Goal: Task Accomplishment & Management: Complete application form

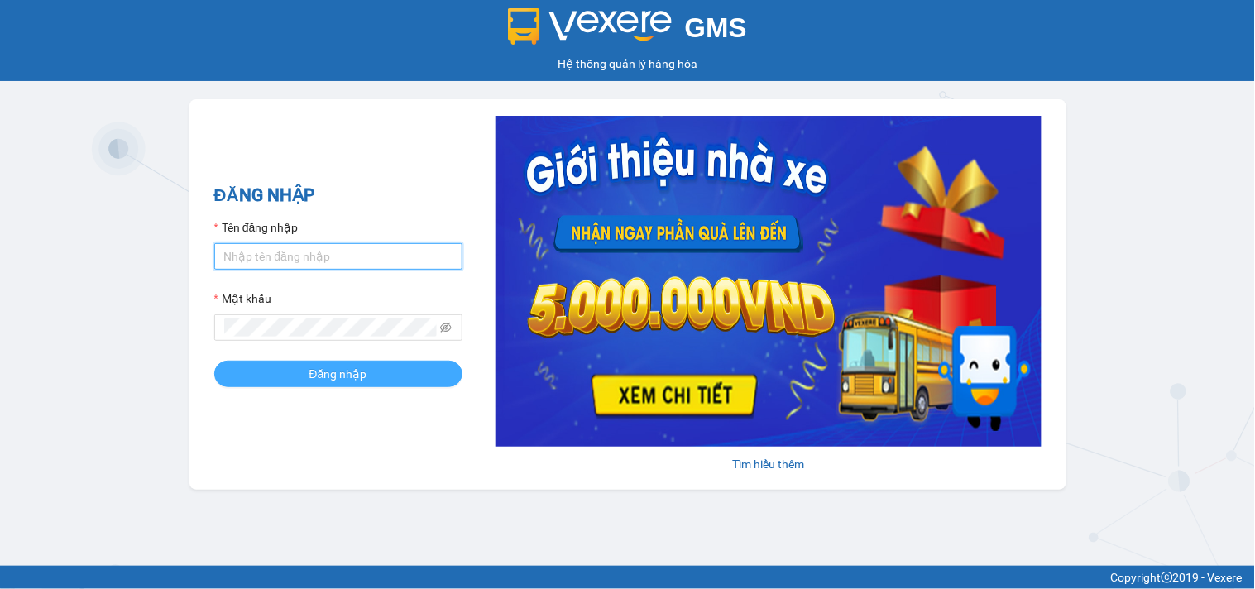
type input "thily.quythao"
click at [418, 377] on button "Đăng nhập" at bounding box center [338, 374] width 248 height 26
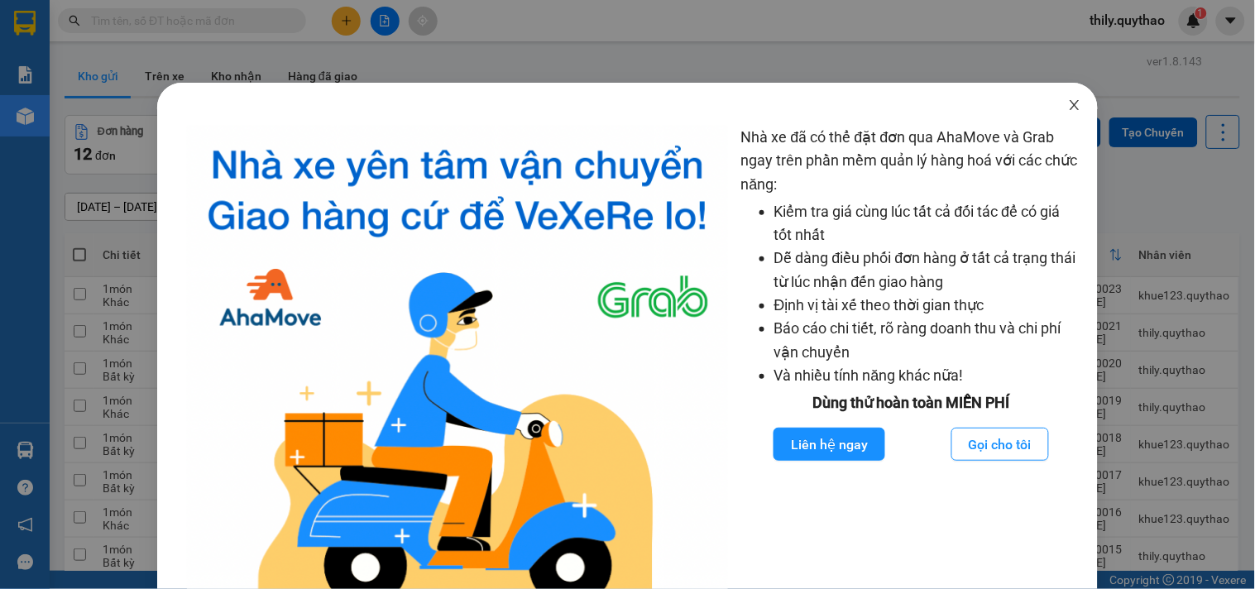
click at [1068, 110] on icon "close" at bounding box center [1074, 104] width 13 height 13
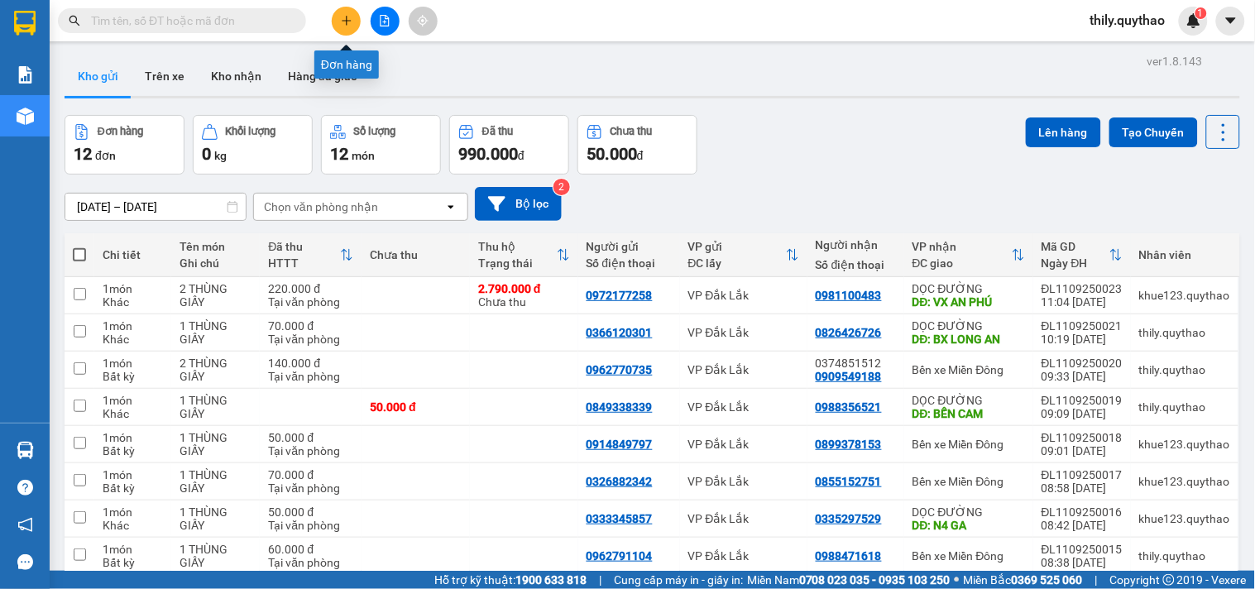
click at [348, 23] on icon "plus" at bounding box center [347, 21] width 12 height 12
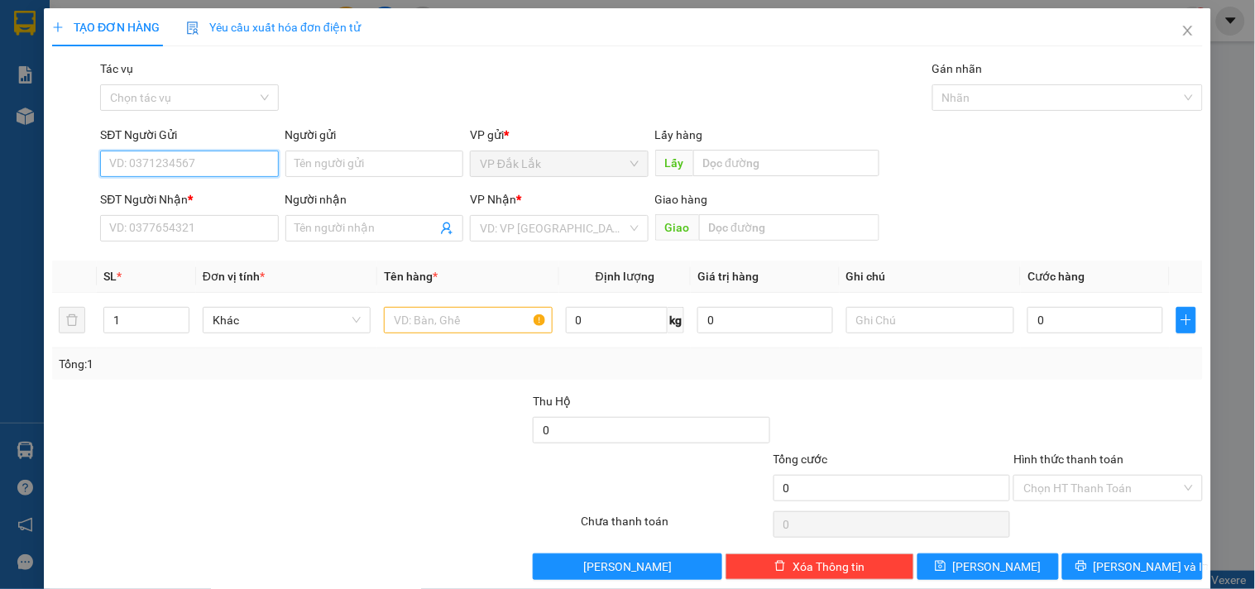
click at [237, 167] on input "SĐT Người Gửi" at bounding box center [189, 164] width 178 height 26
type input "0877256676"
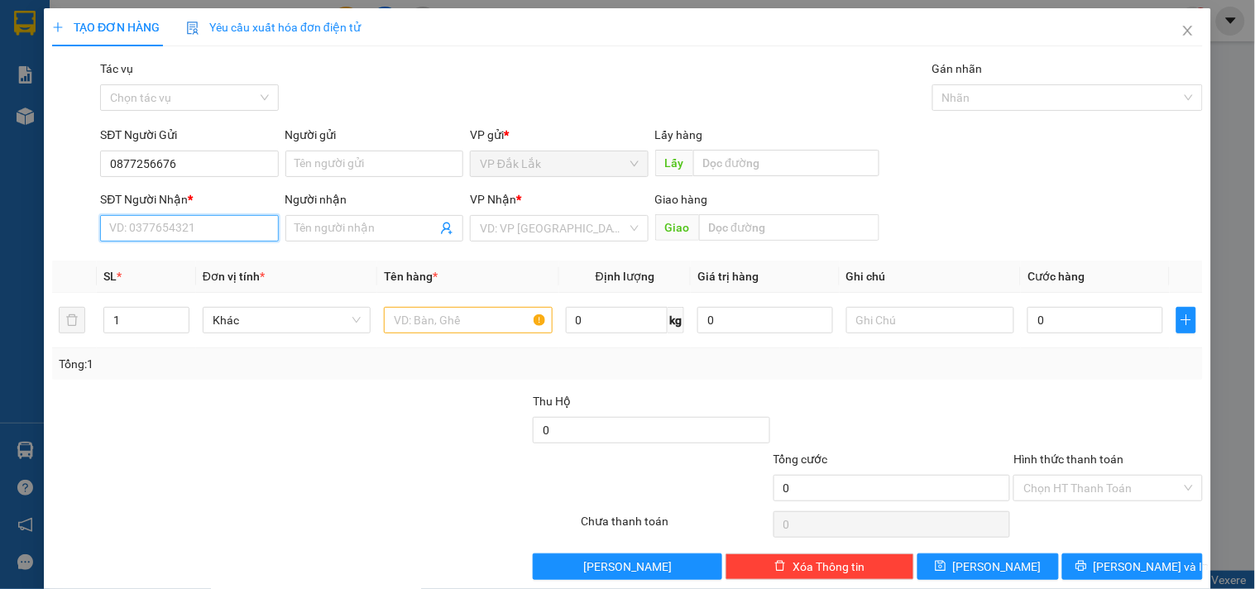
click at [188, 228] on input "SĐT Người Nhận *" at bounding box center [189, 228] width 178 height 26
click at [506, 218] on input "search" at bounding box center [553, 228] width 146 height 25
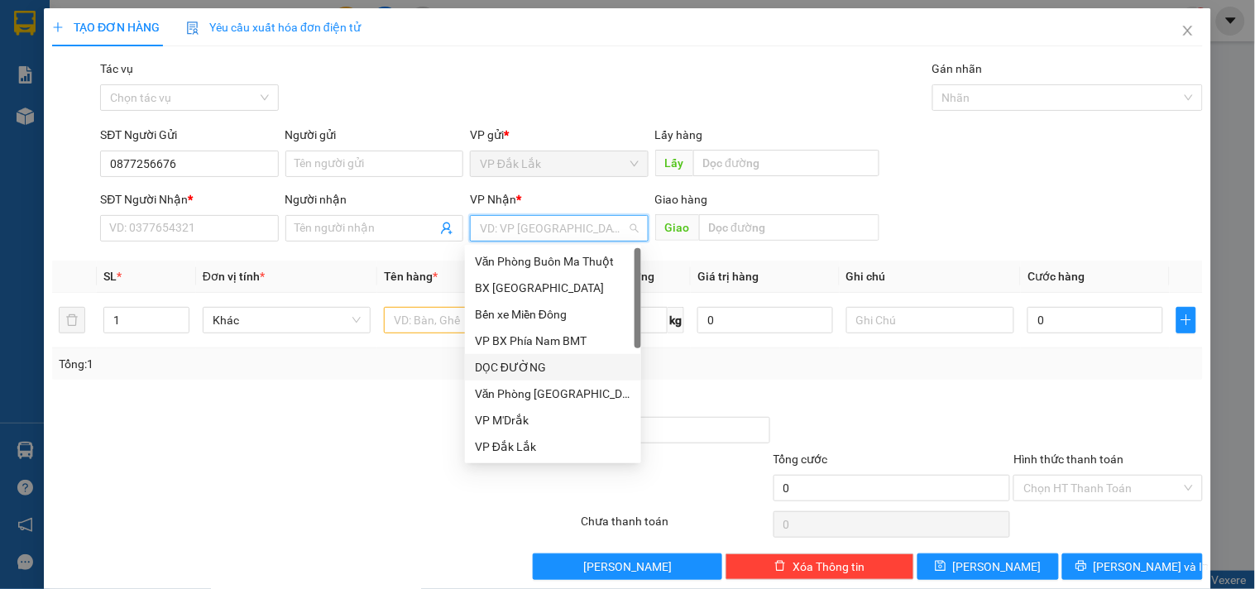
drag, startPoint x: 551, startPoint y: 366, endPoint x: 633, endPoint y: 285, distance: 115.3
click at [560, 352] on div "Văn Phòng Buôn Ma Thuột BX [GEOGRAPHIC_DATA] xe Miền Đông VP BX Phía Nam BMT DỌ…" at bounding box center [553, 380] width 176 height 265
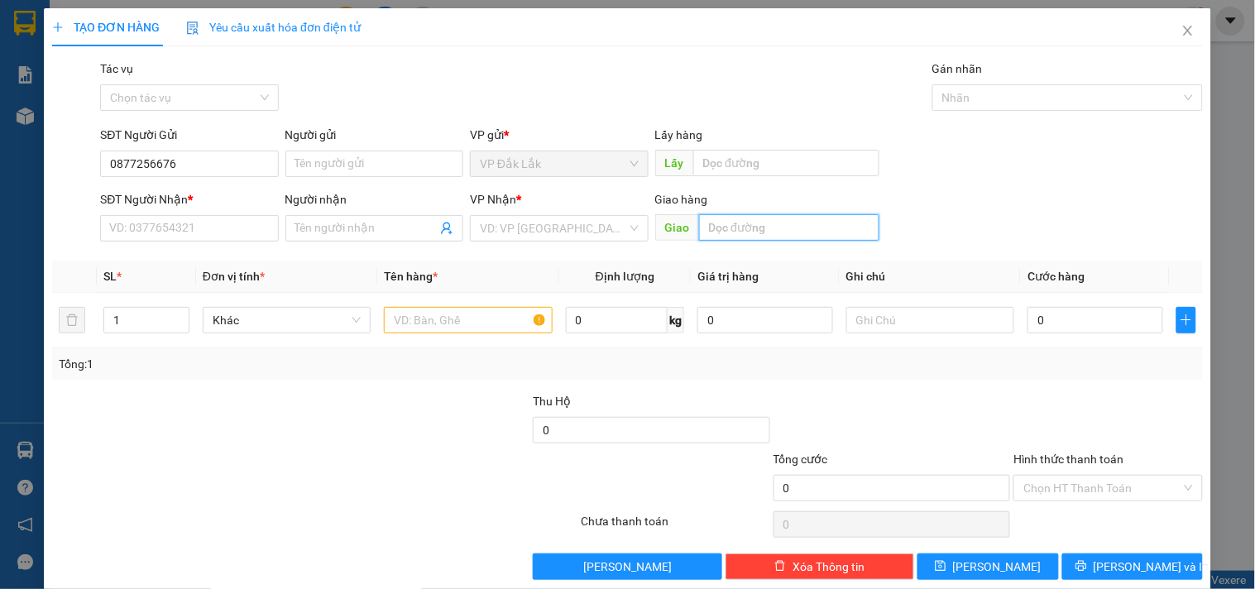
click at [724, 226] on input "text" at bounding box center [789, 227] width 180 height 26
click at [594, 227] on input "search" at bounding box center [553, 228] width 146 height 25
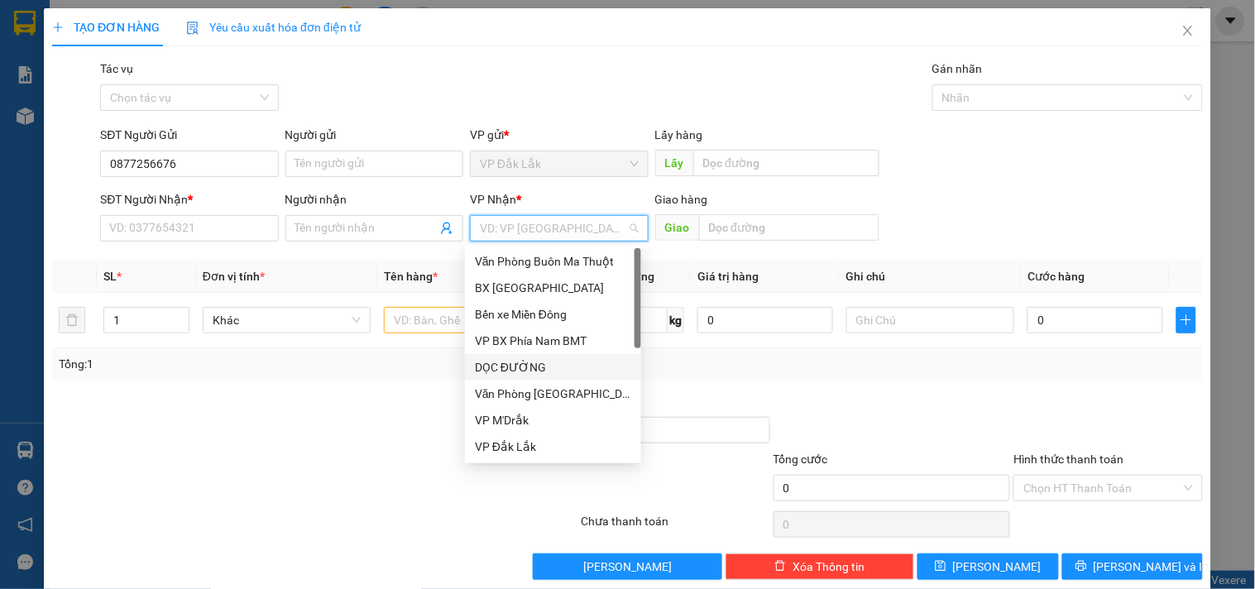
drag, startPoint x: 565, startPoint y: 377, endPoint x: 535, endPoint y: 352, distance: 39.9
click at [564, 377] on div "DỌC ĐƯỜNG" at bounding box center [553, 367] width 176 height 26
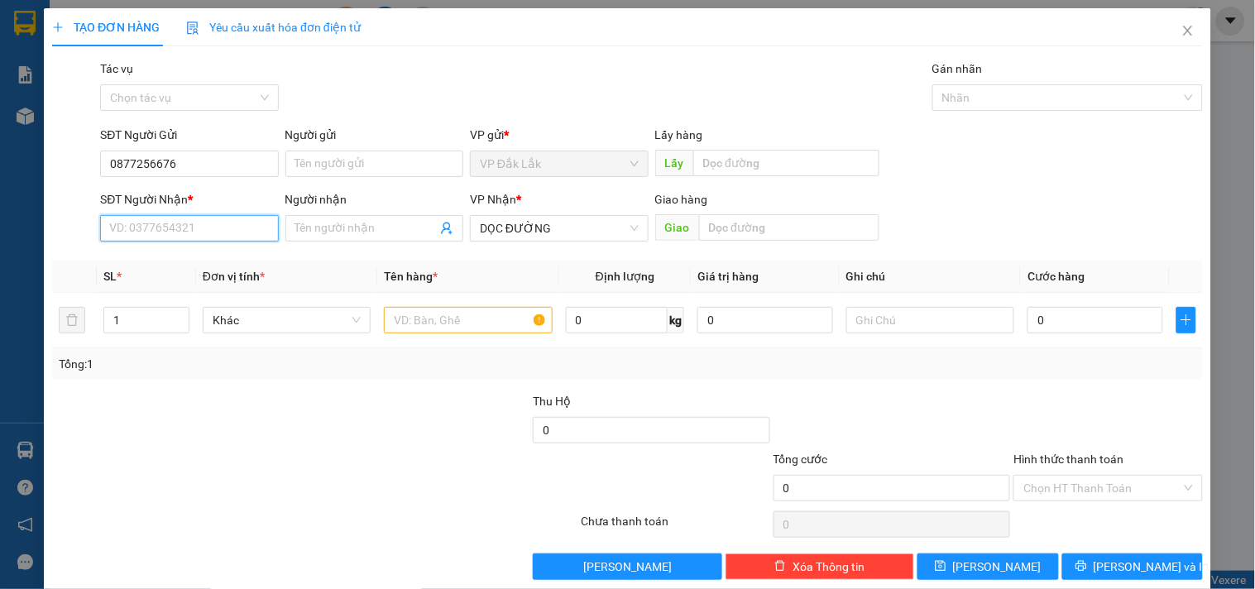
click at [238, 235] on input "SĐT Người Nhận *" at bounding box center [189, 228] width 178 height 26
type input "0972214272"
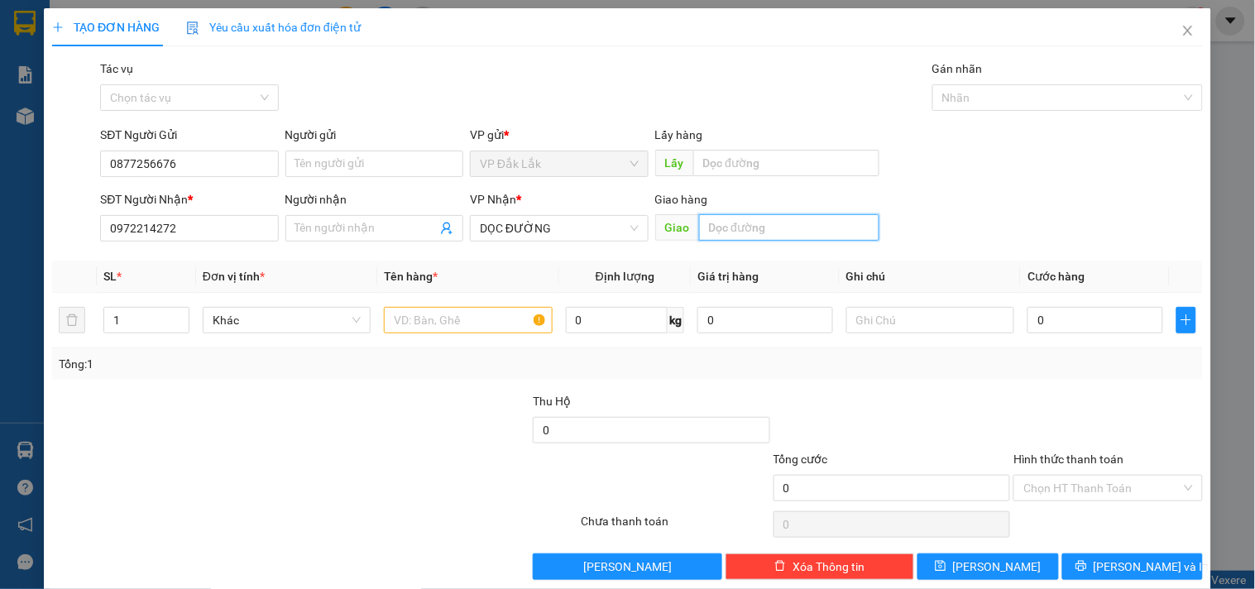
click at [718, 225] on input "text" at bounding box center [789, 227] width 180 height 26
type input "KCN VISIP 1"
click at [483, 332] on input "text" at bounding box center [468, 320] width 168 height 26
type input "1"
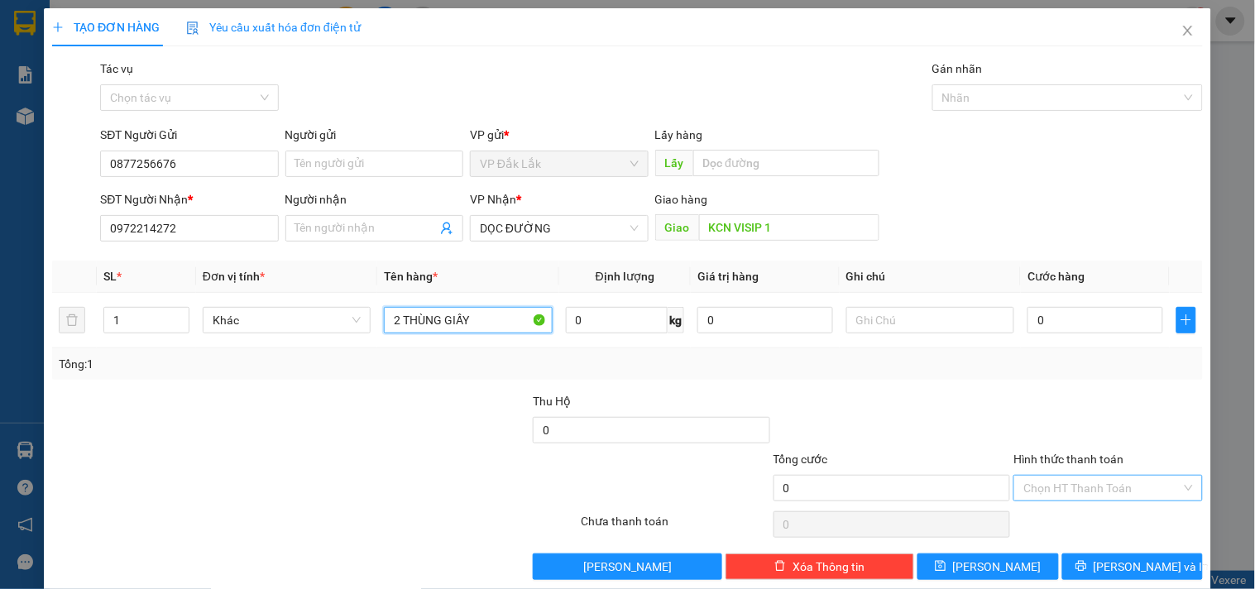
type input "2 THÙNG GIẤY"
click at [1046, 487] on input "Hình thức thanh toán" at bounding box center [1102, 488] width 157 height 25
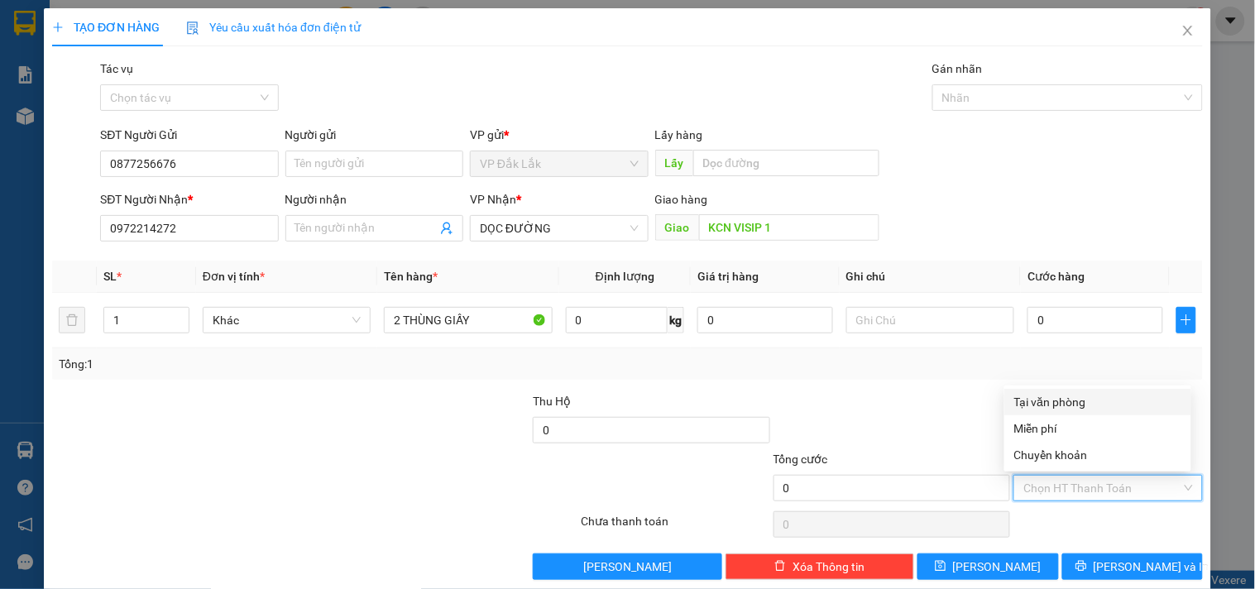
click at [1062, 402] on div "Tại văn phòng" at bounding box center [1098, 402] width 167 height 18
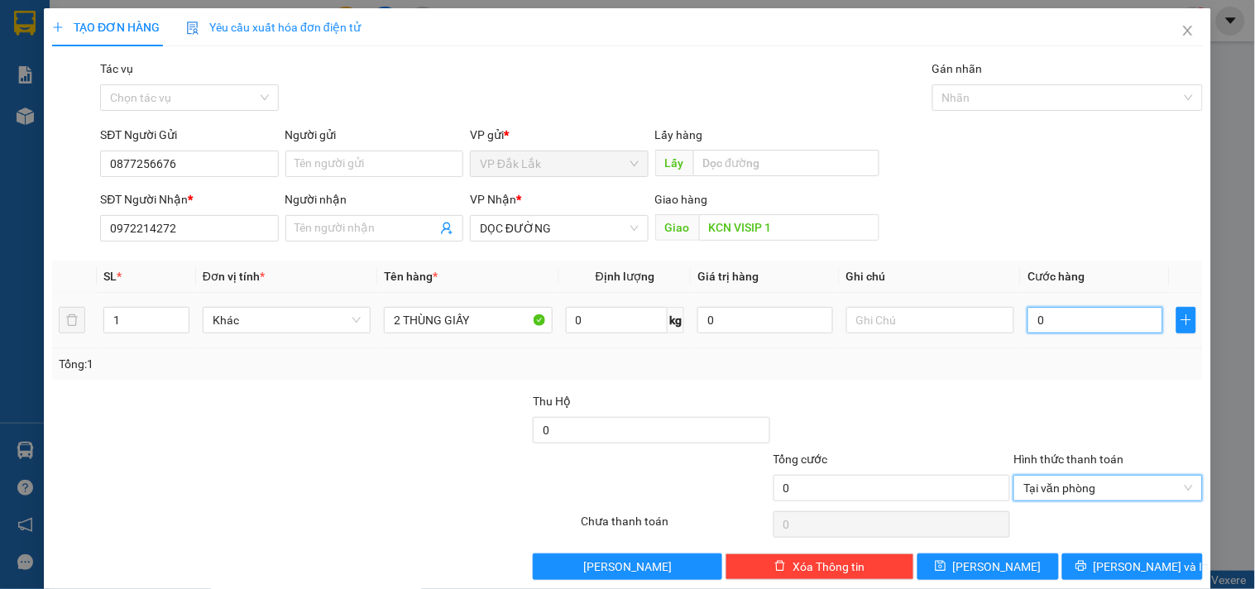
click at [1029, 327] on input "0" at bounding box center [1096, 320] width 136 height 26
type input "1"
type input "17"
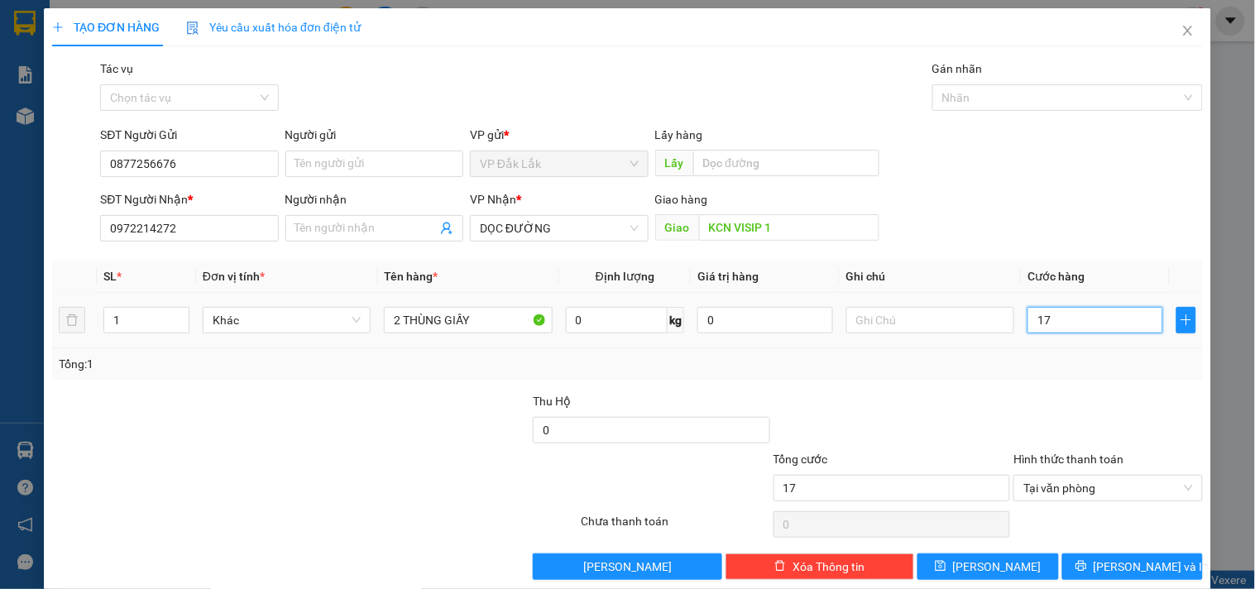
type input "170"
type input "1.700"
type input "17.000"
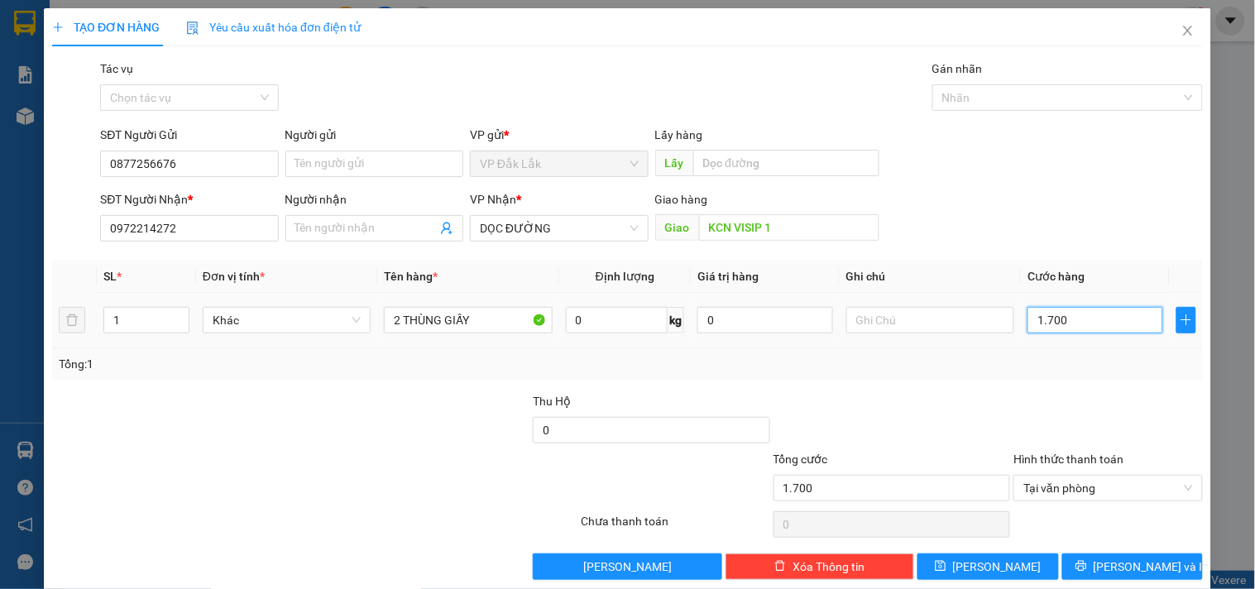
type input "17.000"
type input "170.000"
click at [1038, 319] on input "170.000" at bounding box center [1096, 320] width 136 height 26
type input "10.000"
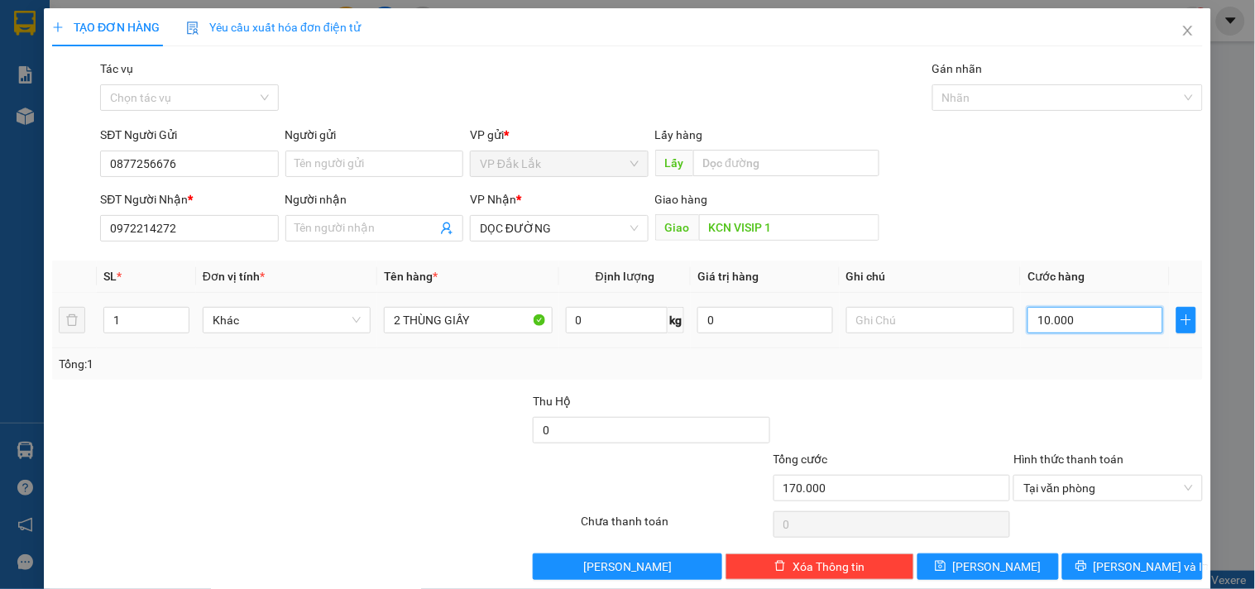
type input "10.000"
type input "180.000"
click at [1134, 573] on span "[PERSON_NAME] và In" at bounding box center [1152, 567] width 116 height 18
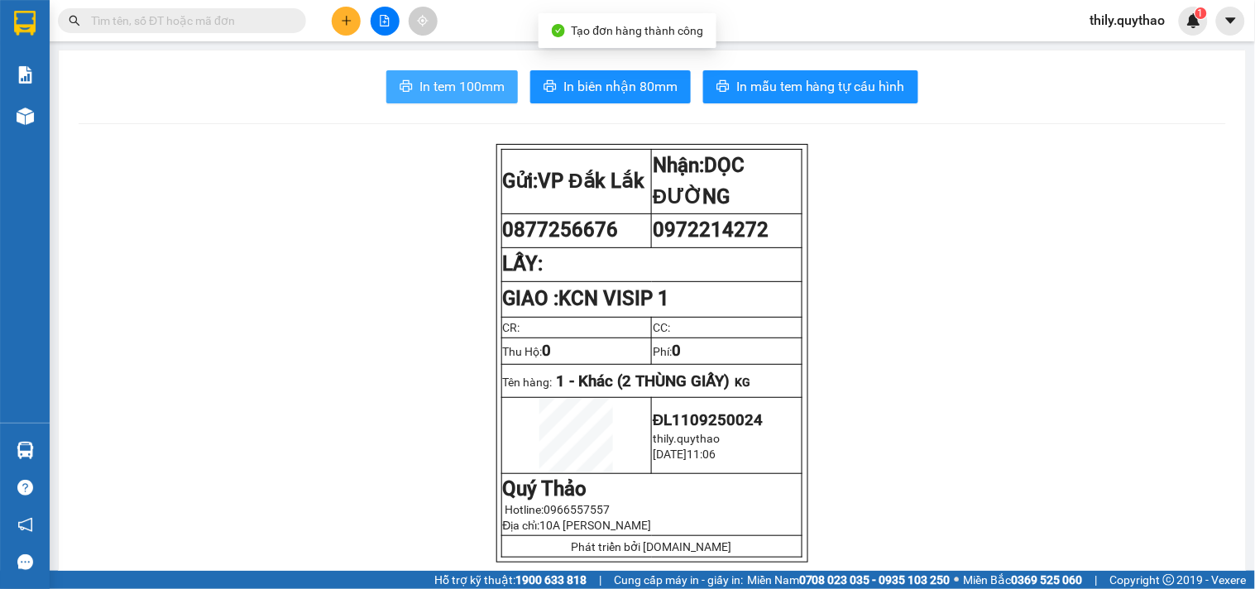
click at [478, 89] on span "In tem 100mm" at bounding box center [462, 86] width 85 height 21
click at [1148, 10] on span "thily.quythao" at bounding box center [1129, 20] width 102 height 21
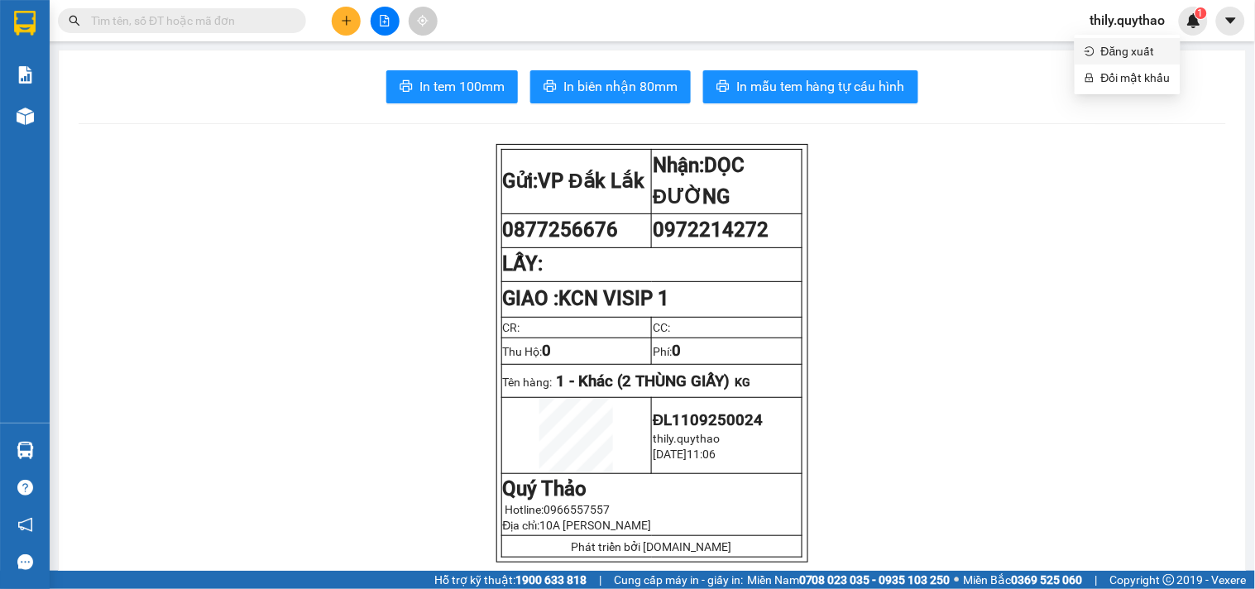
click at [1142, 50] on span "Đăng xuất" at bounding box center [1137, 51] width 70 height 18
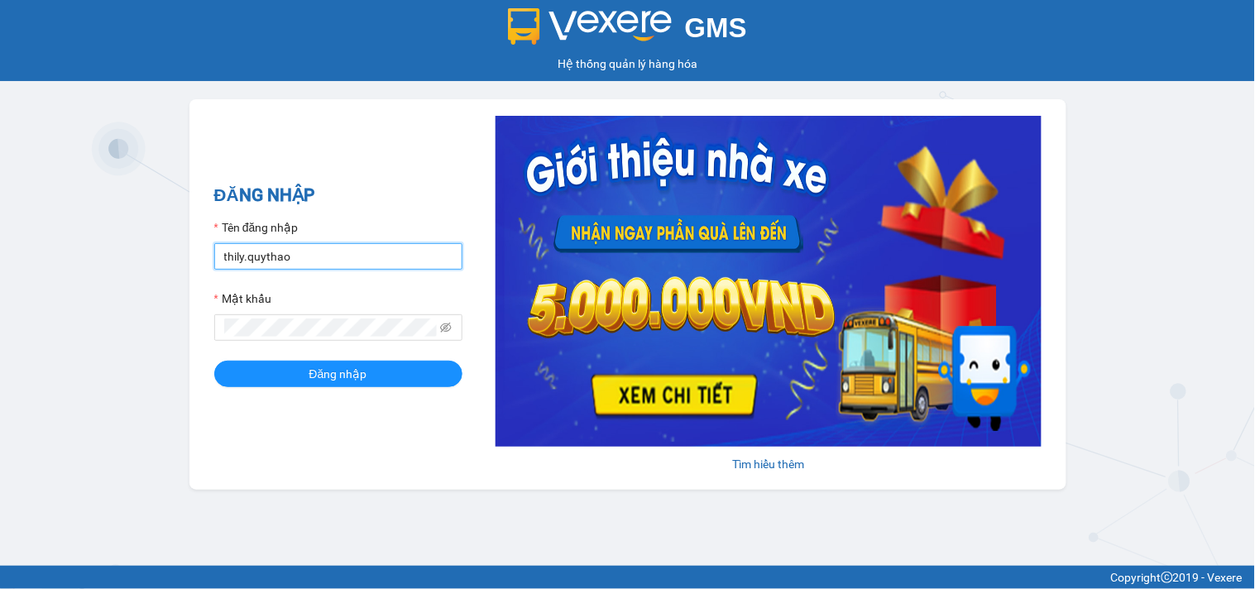
click at [359, 262] on input "thily.quythao" at bounding box center [338, 256] width 248 height 26
type input "meo.quythao"
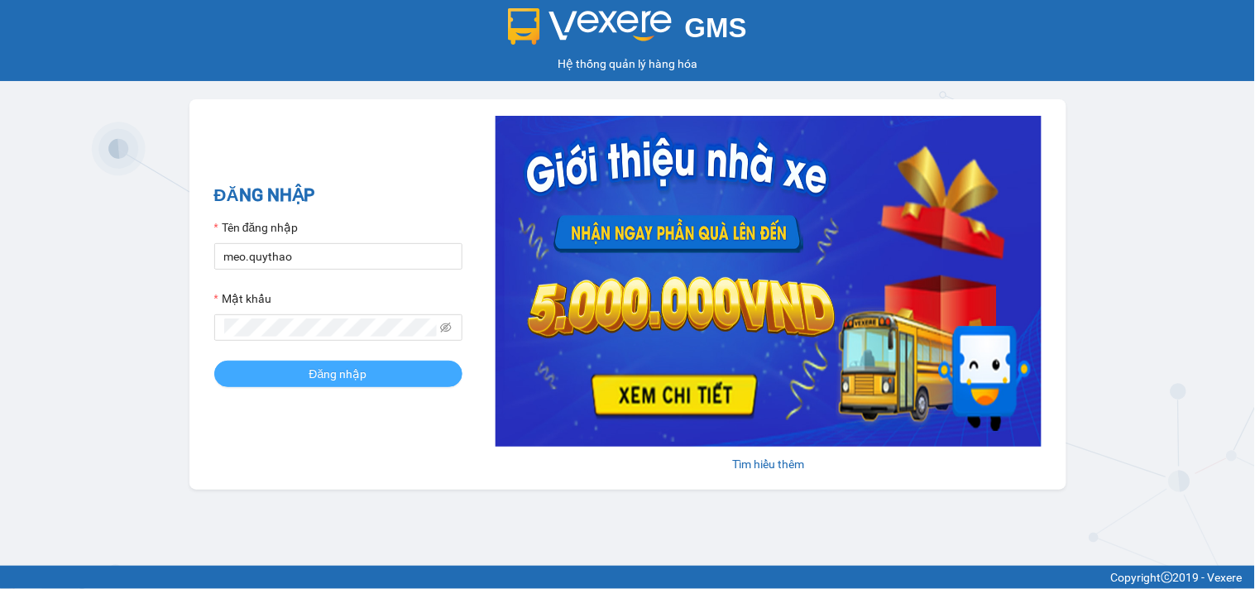
click at [214, 361] on button "Đăng nhập" at bounding box center [338, 374] width 248 height 26
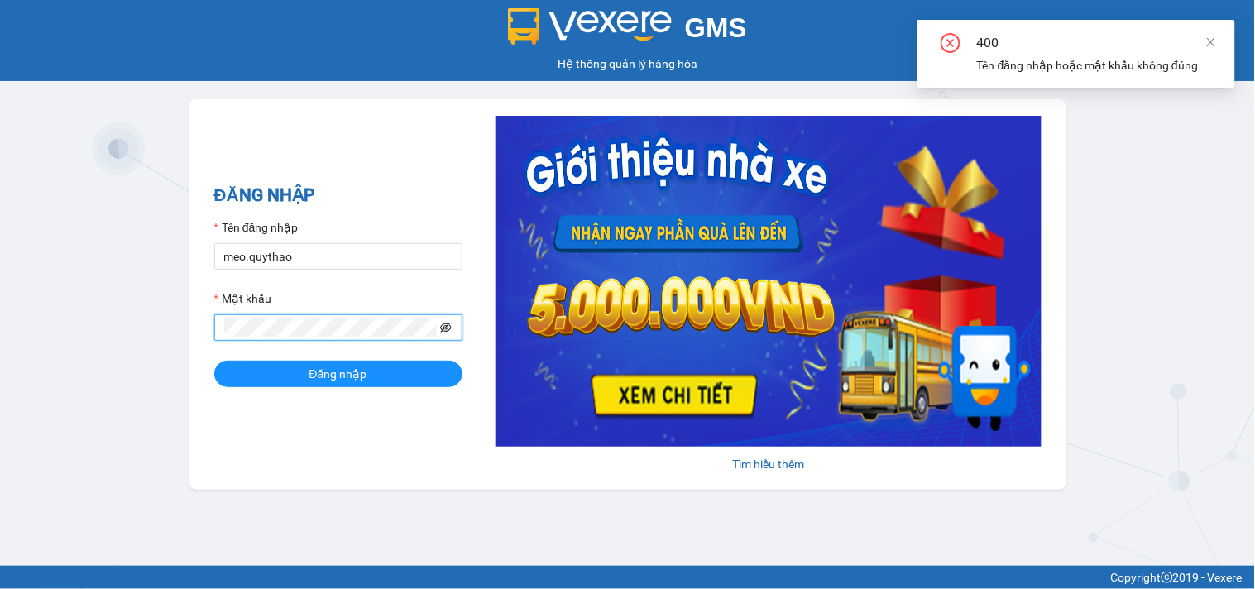
click at [449, 334] on icon "eye-invisible" at bounding box center [446, 328] width 12 height 12
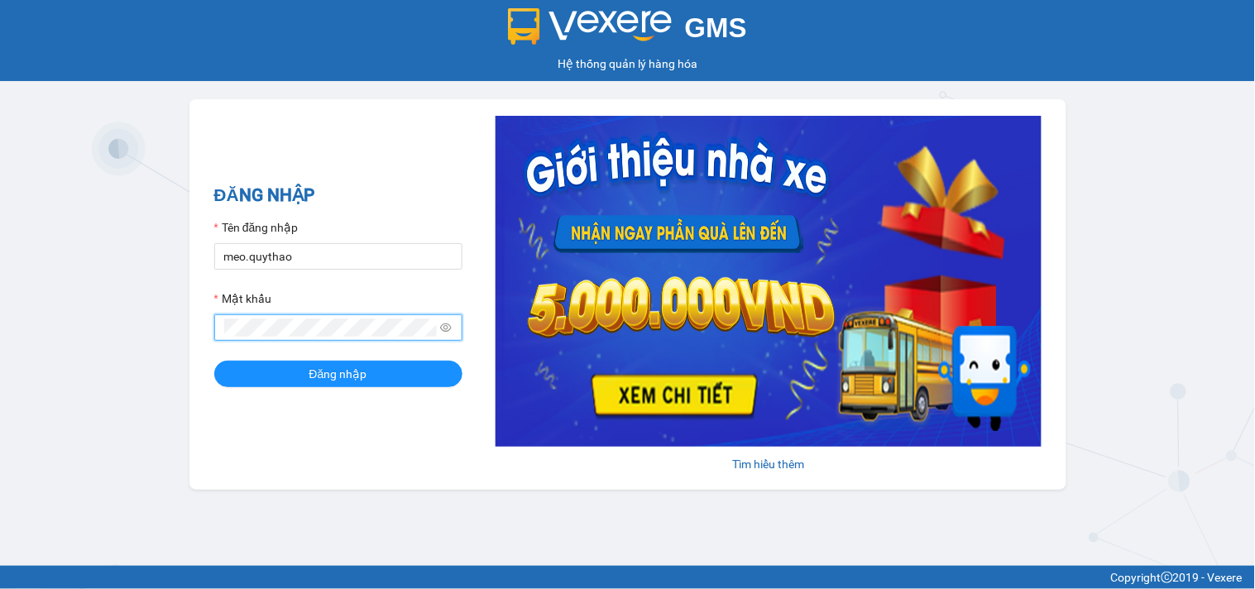
click at [214, 361] on button "Đăng nhập" at bounding box center [338, 374] width 248 height 26
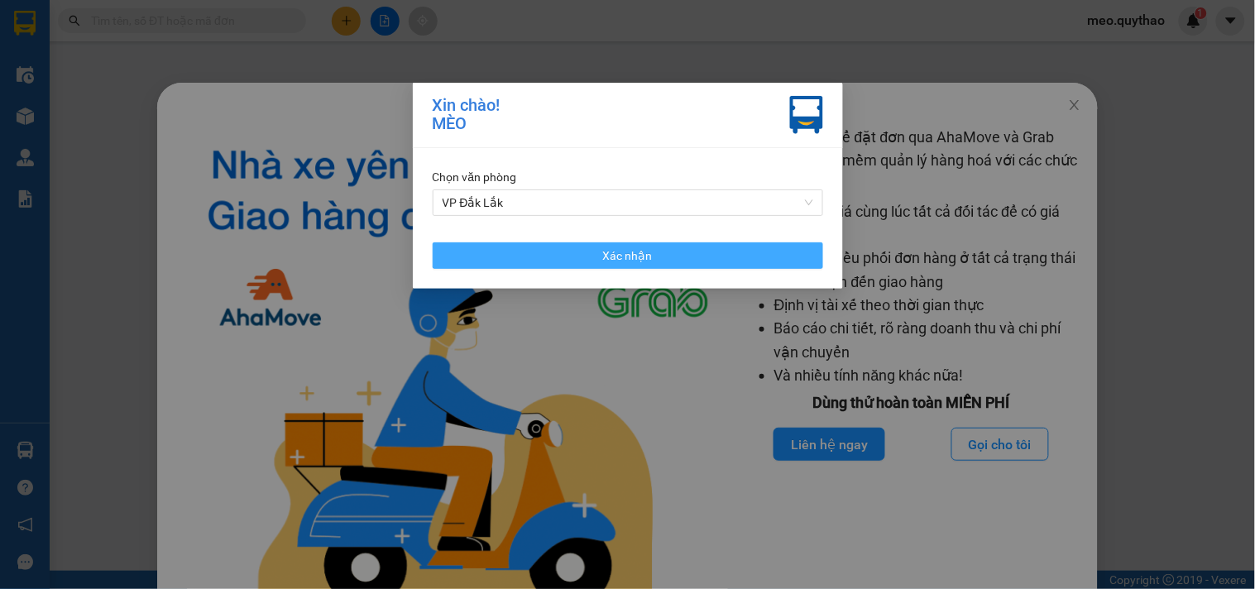
click at [692, 263] on button "Xác nhận" at bounding box center [628, 255] width 391 height 26
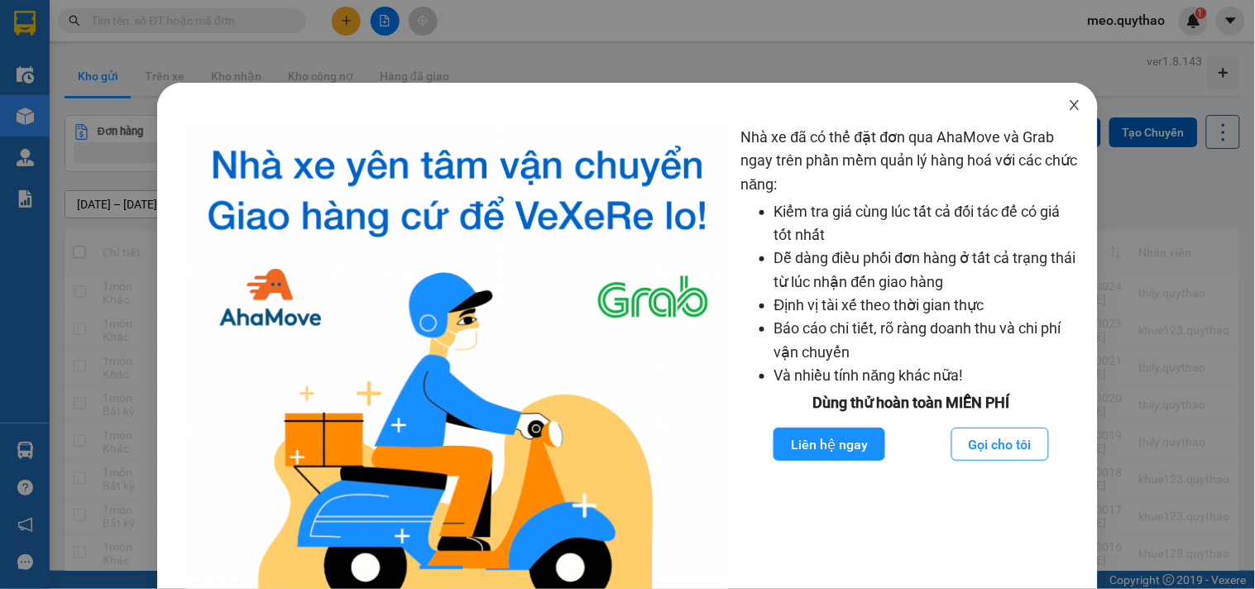
click at [1072, 94] on span "Close" at bounding box center [1075, 106] width 46 height 46
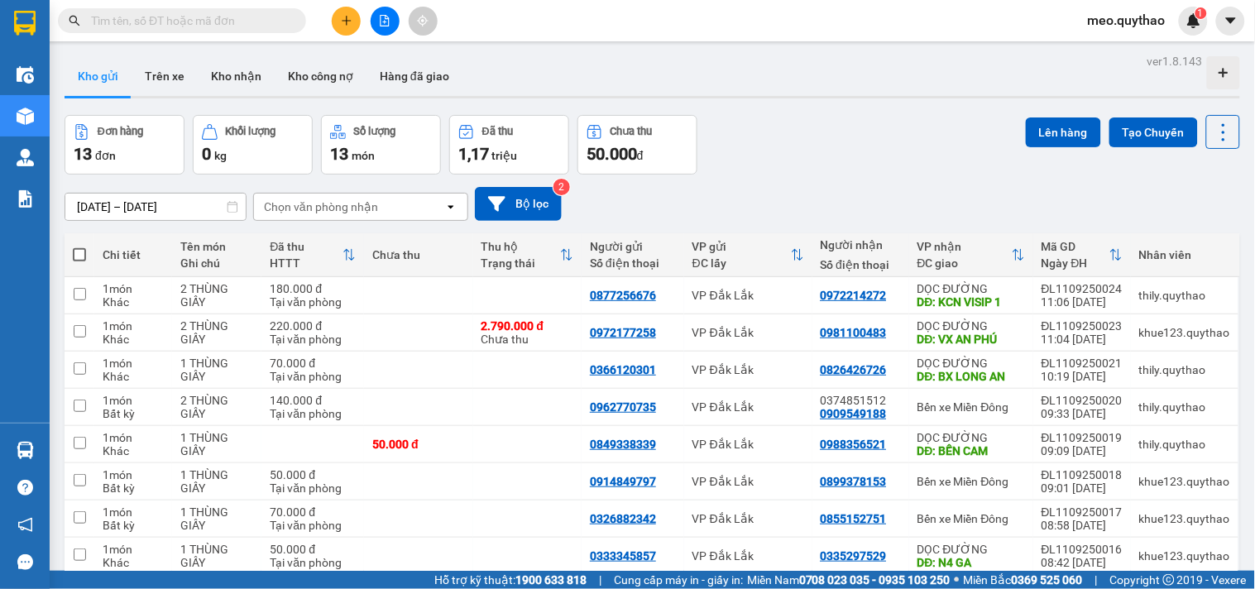
click at [346, 19] on icon "plus" at bounding box center [346, 20] width 1 height 9
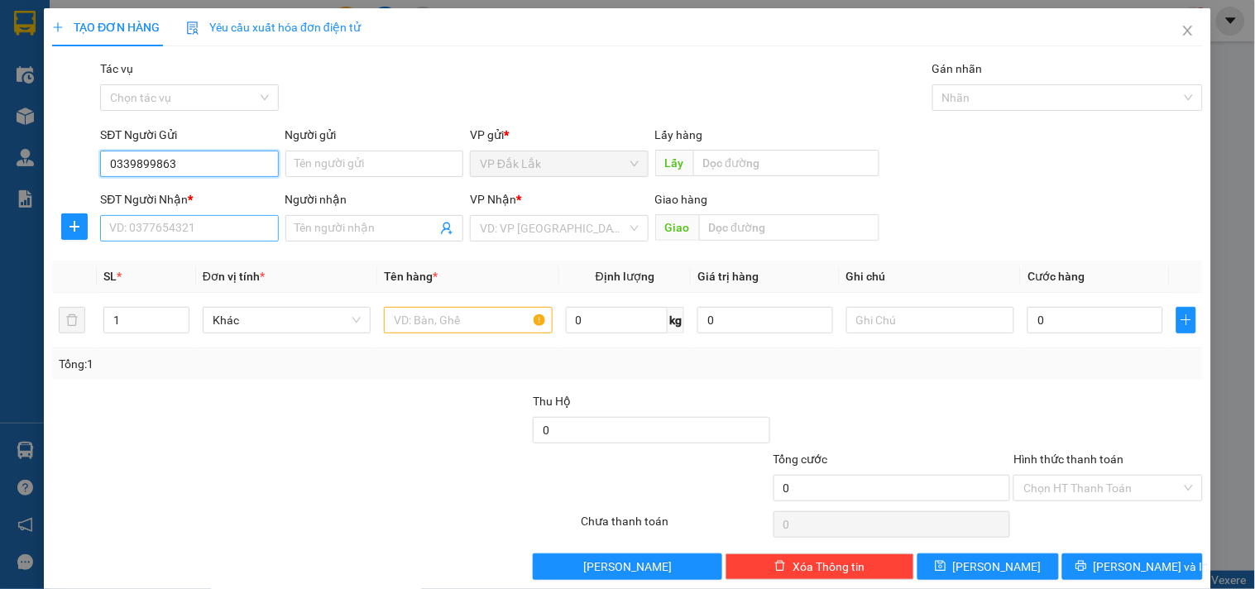
type input "0339899863"
click at [161, 230] on input "SĐT Người Nhận *" at bounding box center [189, 228] width 178 height 26
type input "0816782277"
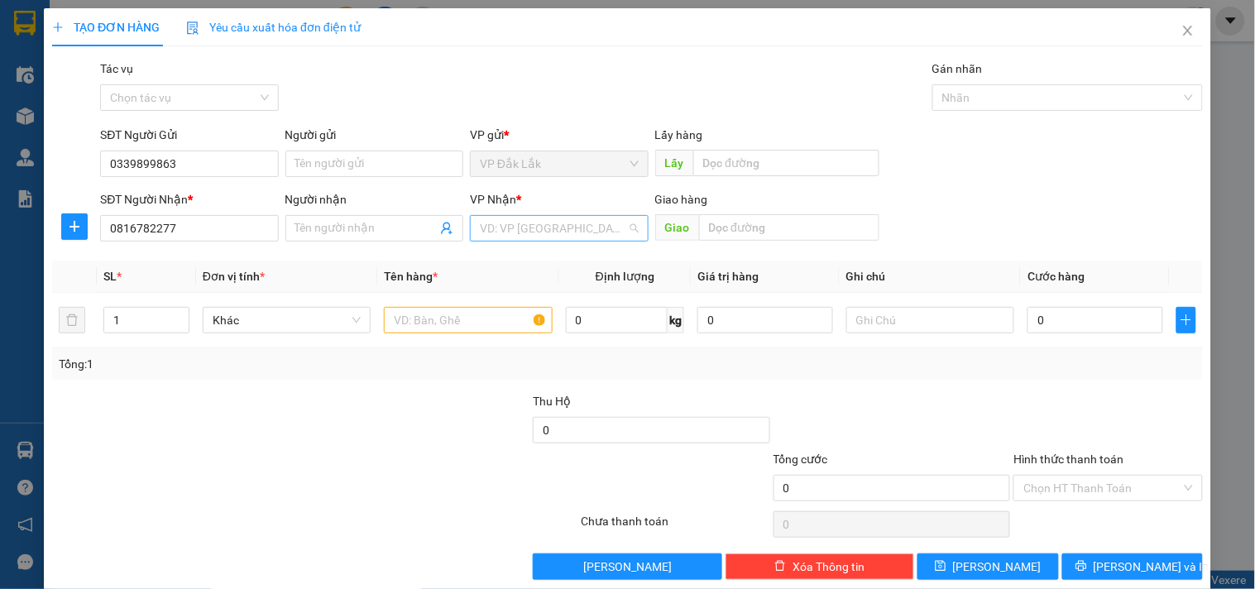
click at [602, 233] on input "search" at bounding box center [553, 228] width 146 height 25
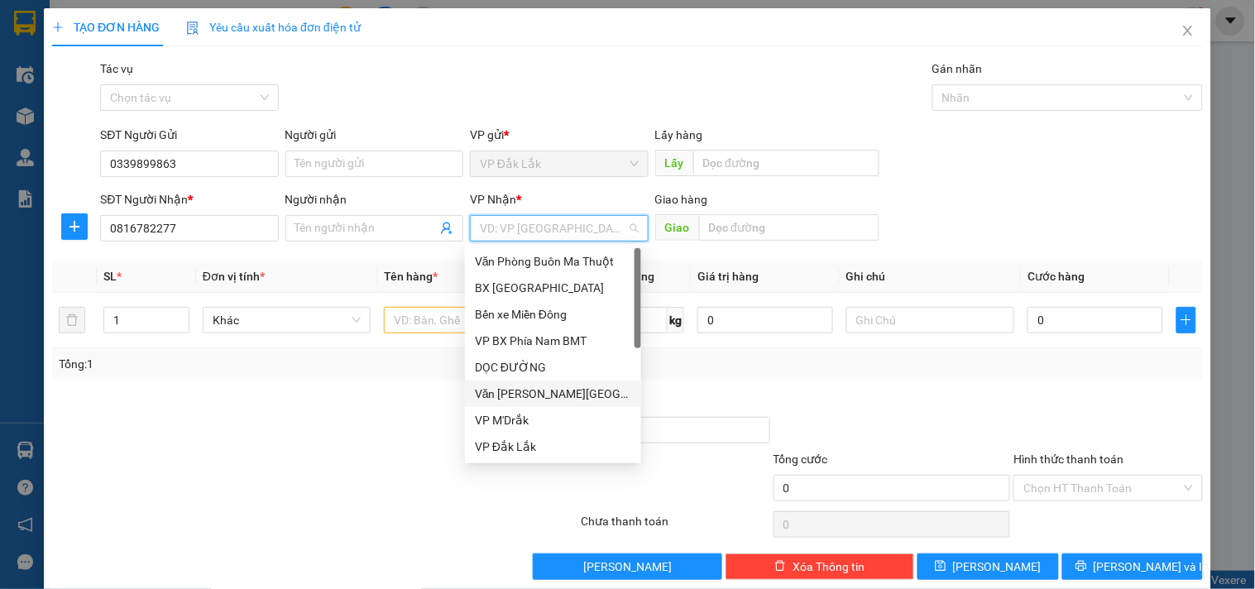
click at [566, 382] on div "Văn Phòng [GEOGRAPHIC_DATA]" at bounding box center [553, 394] width 176 height 26
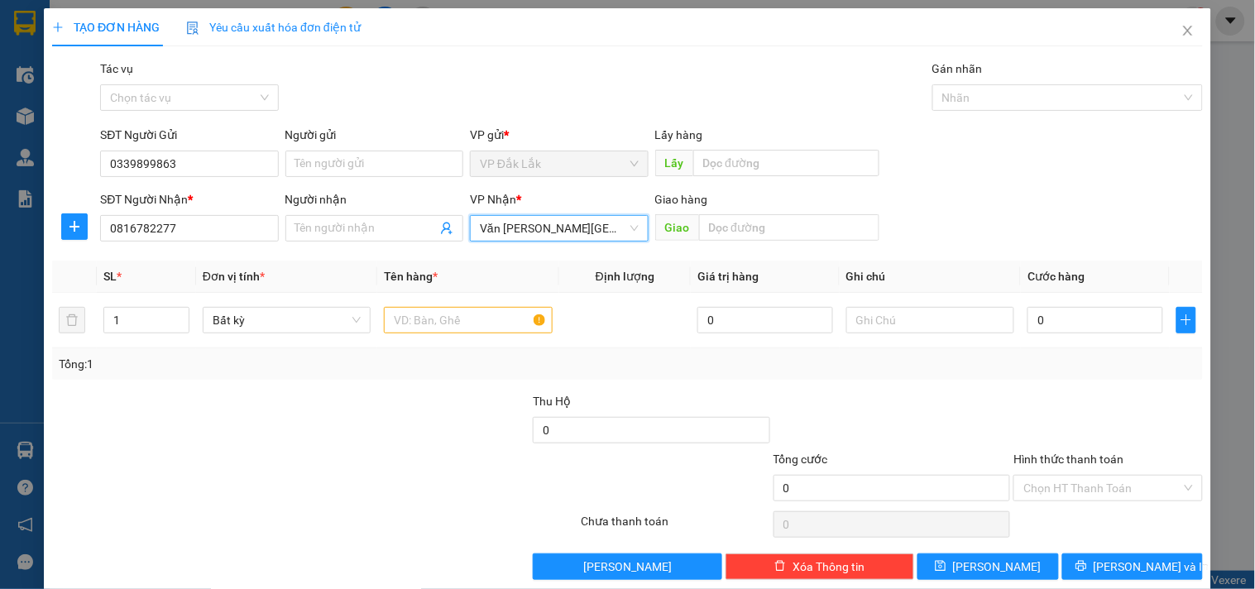
drag, startPoint x: 606, startPoint y: 237, endPoint x: 601, endPoint y: 329, distance: 92.0
click at [611, 238] on span "Văn Phòng [GEOGRAPHIC_DATA]" at bounding box center [559, 228] width 158 height 25
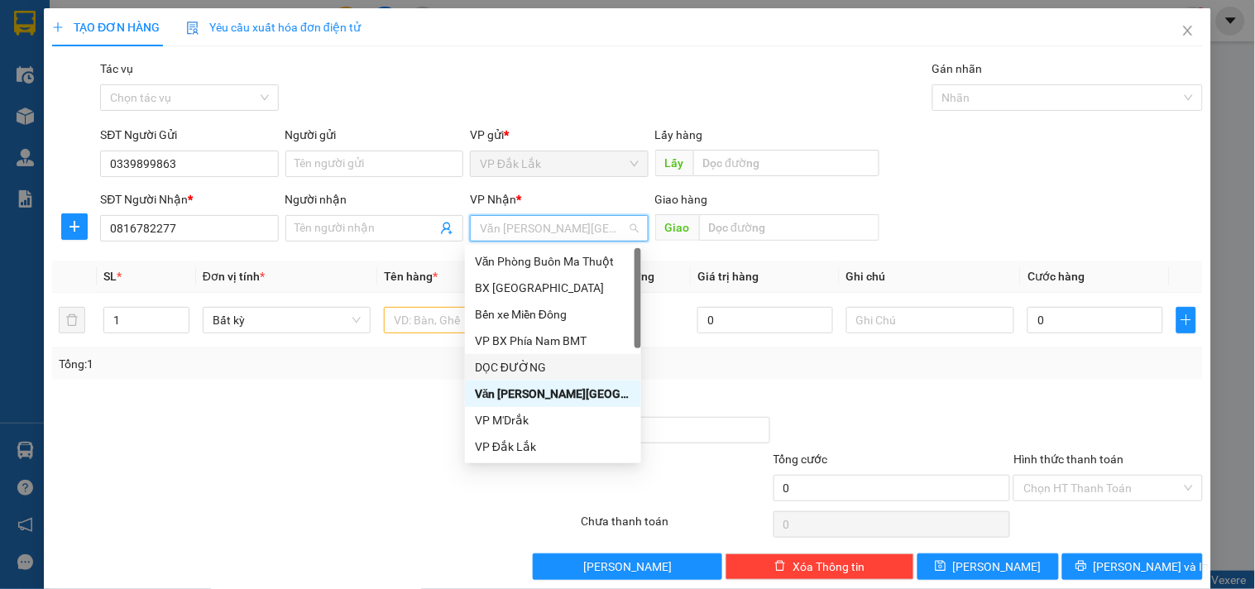
click at [494, 374] on div "DỌC ĐƯỜNG" at bounding box center [553, 367] width 156 height 18
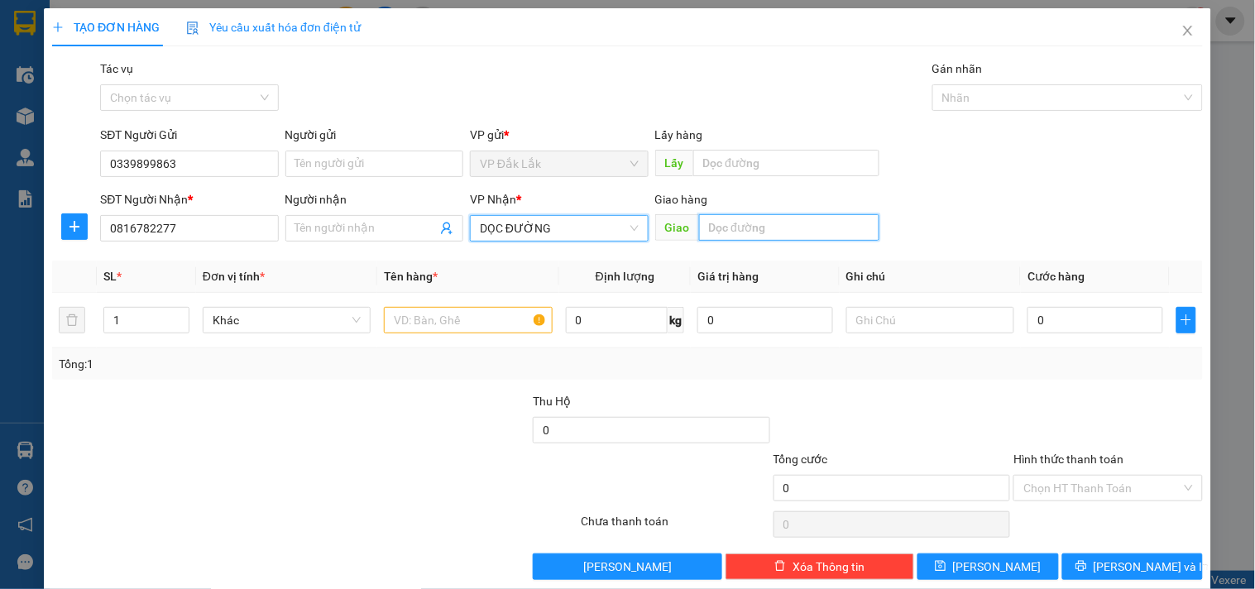
click at [768, 229] on input "text" at bounding box center [789, 227] width 180 height 26
type input "CV TÂN THỚI HIỆP"
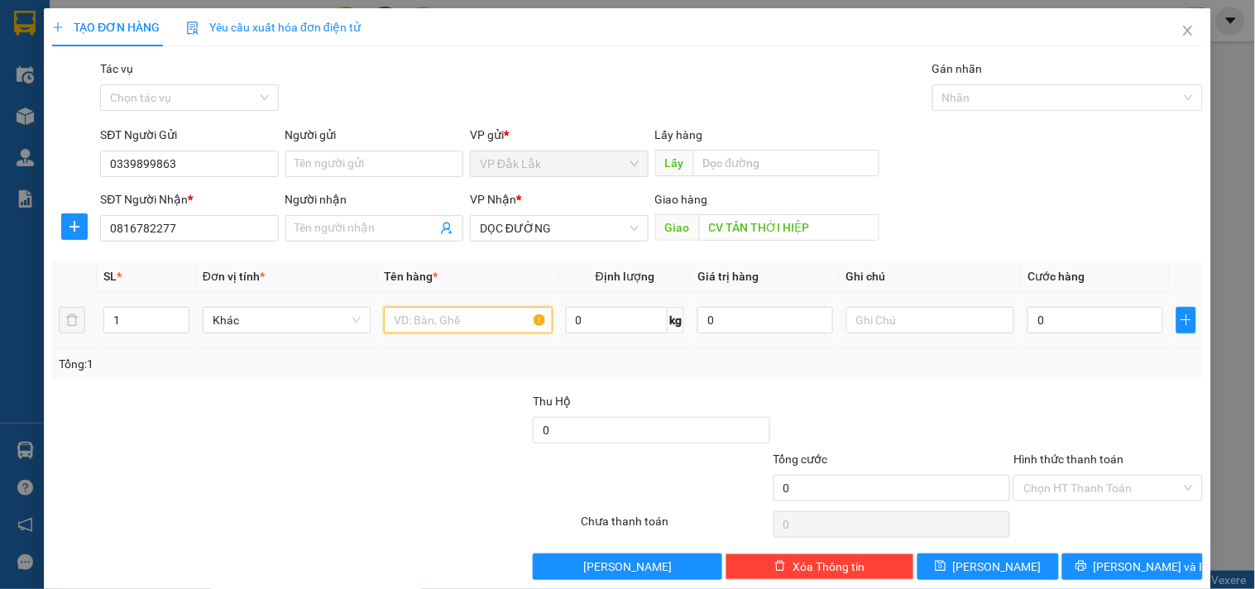
click at [427, 312] on input "text" at bounding box center [468, 320] width 168 height 26
type input "1 THÙNG GIẤY"
click at [1048, 312] on input "0" at bounding box center [1096, 320] width 136 height 26
type input "5"
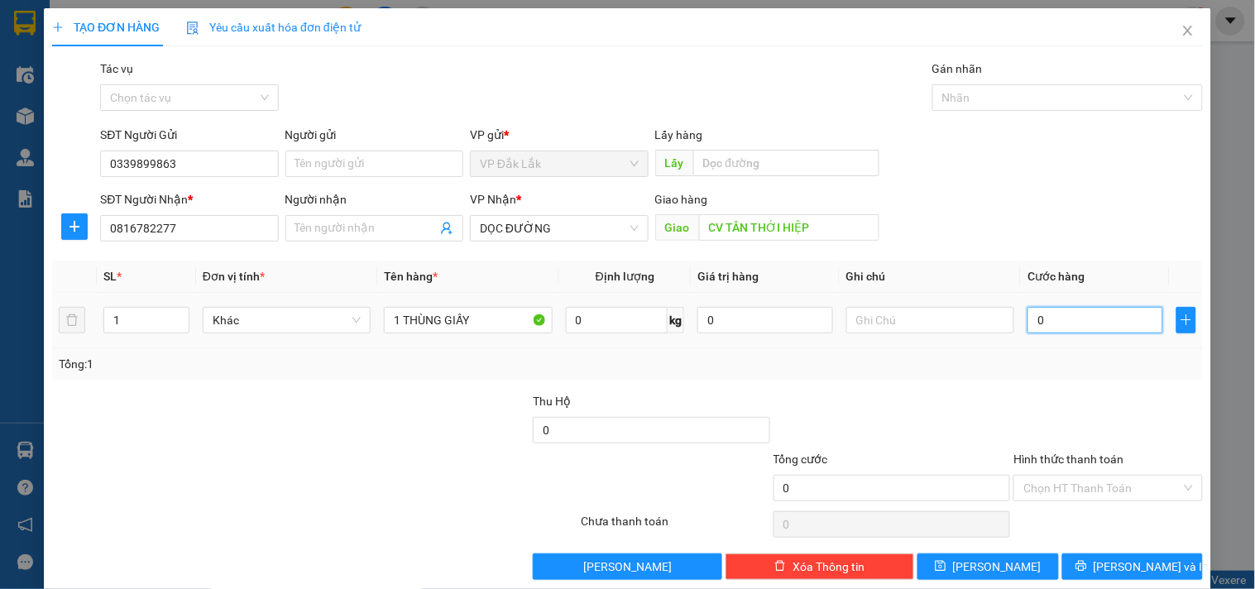
type input "5"
type input "50"
type input "500"
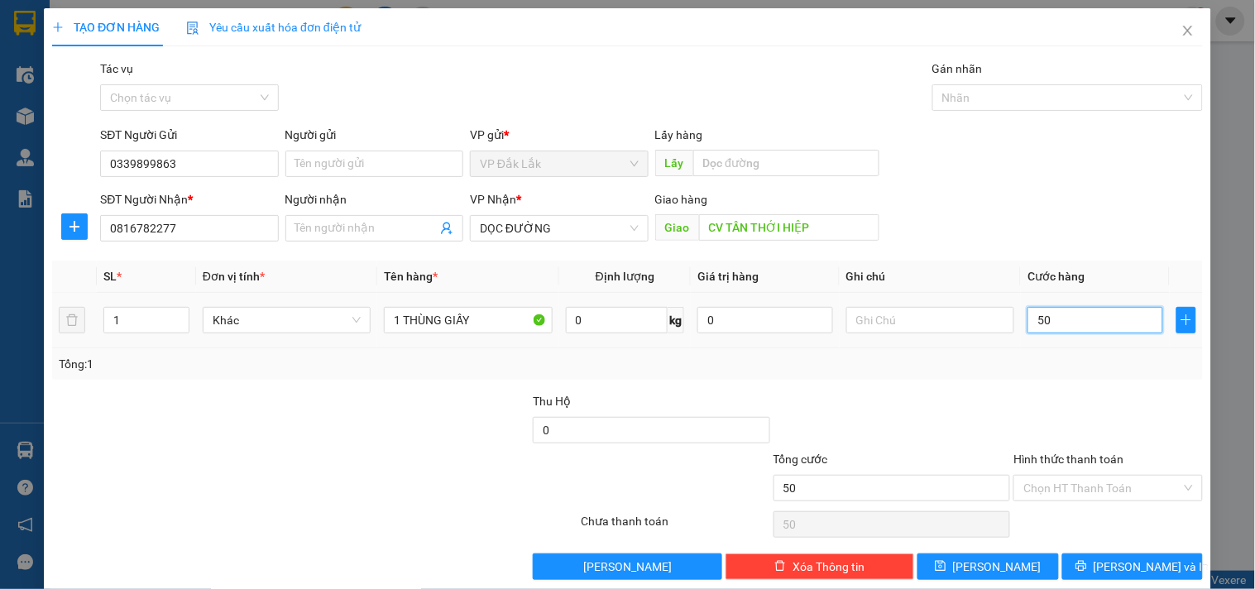
type input "500"
type input "5.000"
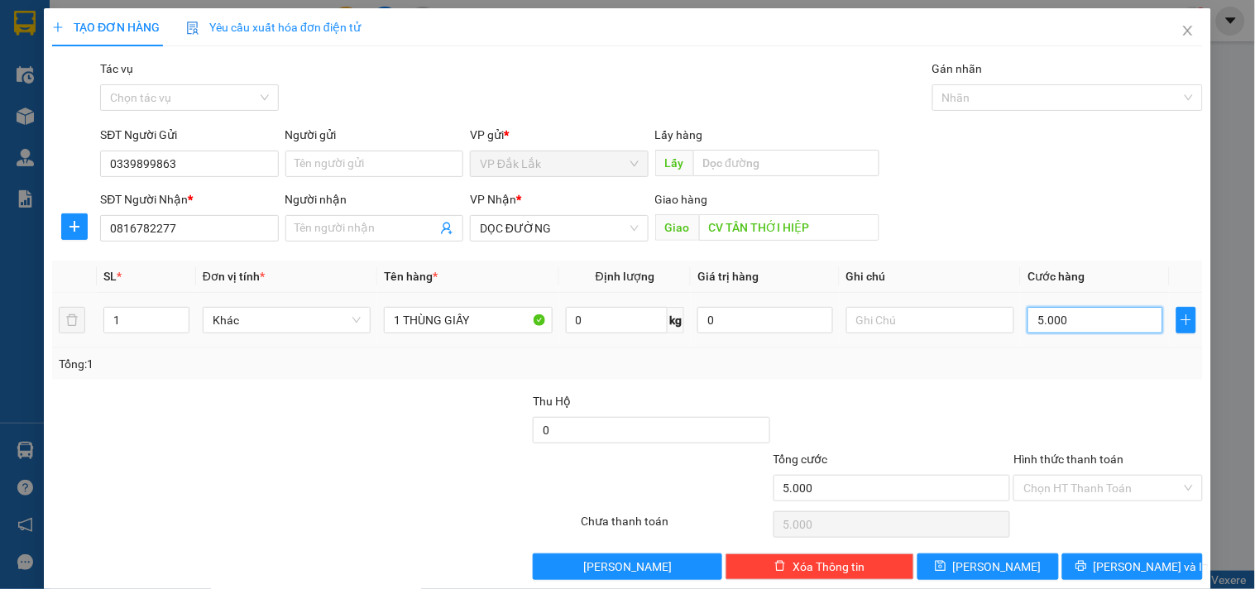
type input "50.000"
click at [1117, 484] on input "Hình thức thanh toán" at bounding box center [1102, 488] width 157 height 25
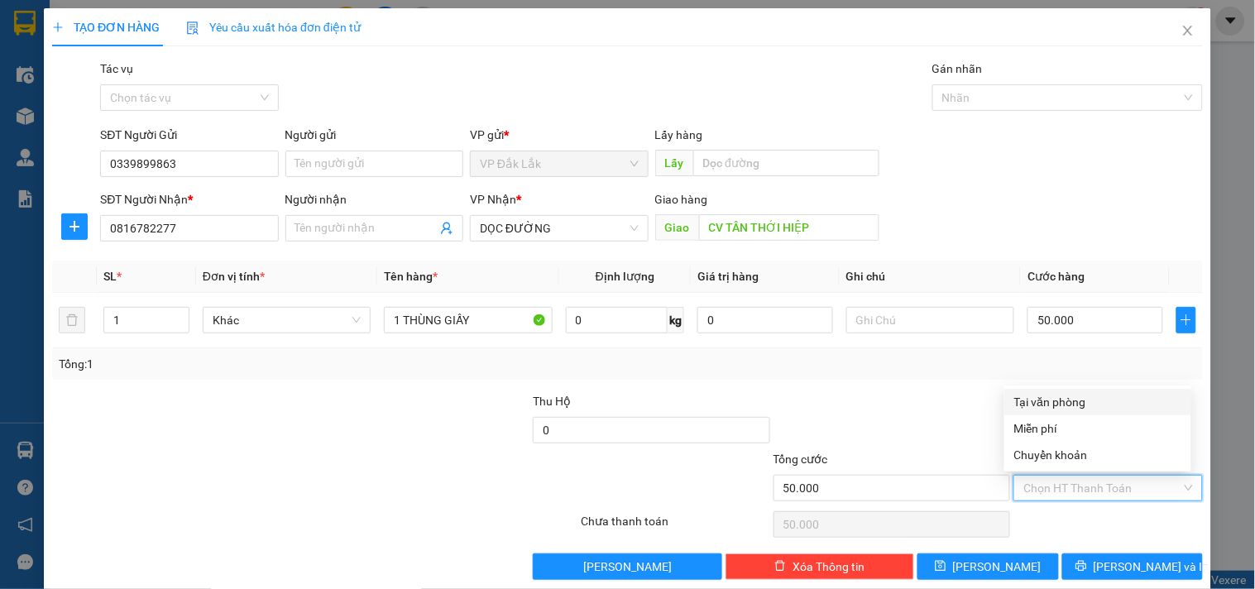
click at [1089, 410] on div "Tại văn phòng" at bounding box center [1098, 402] width 167 height 18
type input "0"
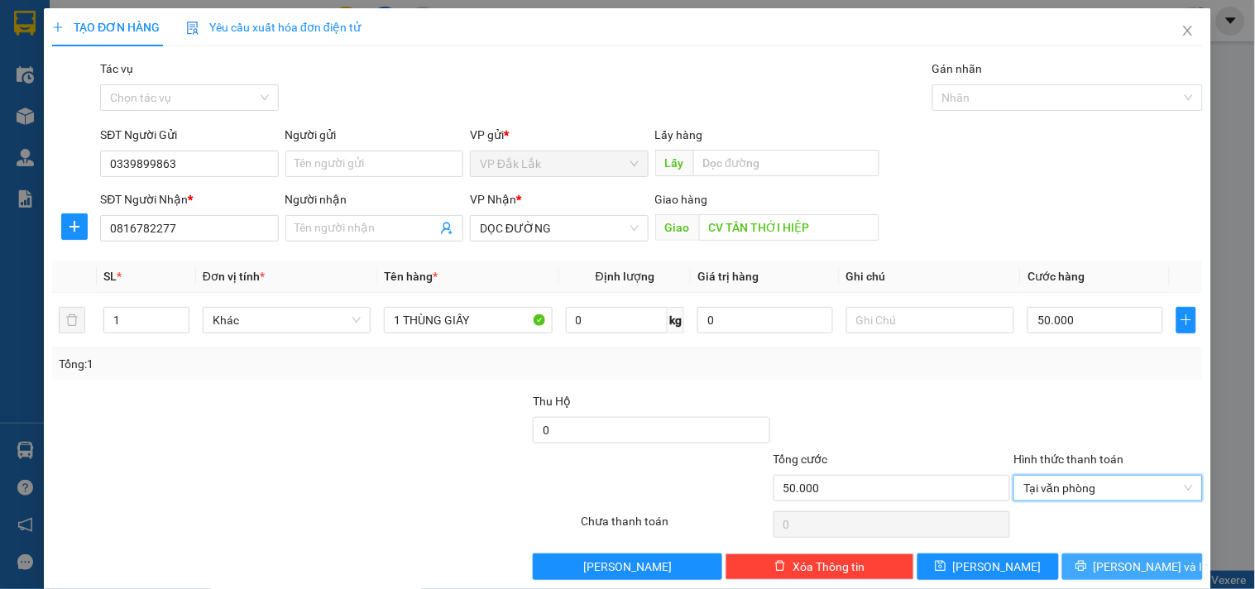
click at [1119, 563] on span "[PERSON_NAME] và In" at bounding box center [1152, 567] width 116 height 18
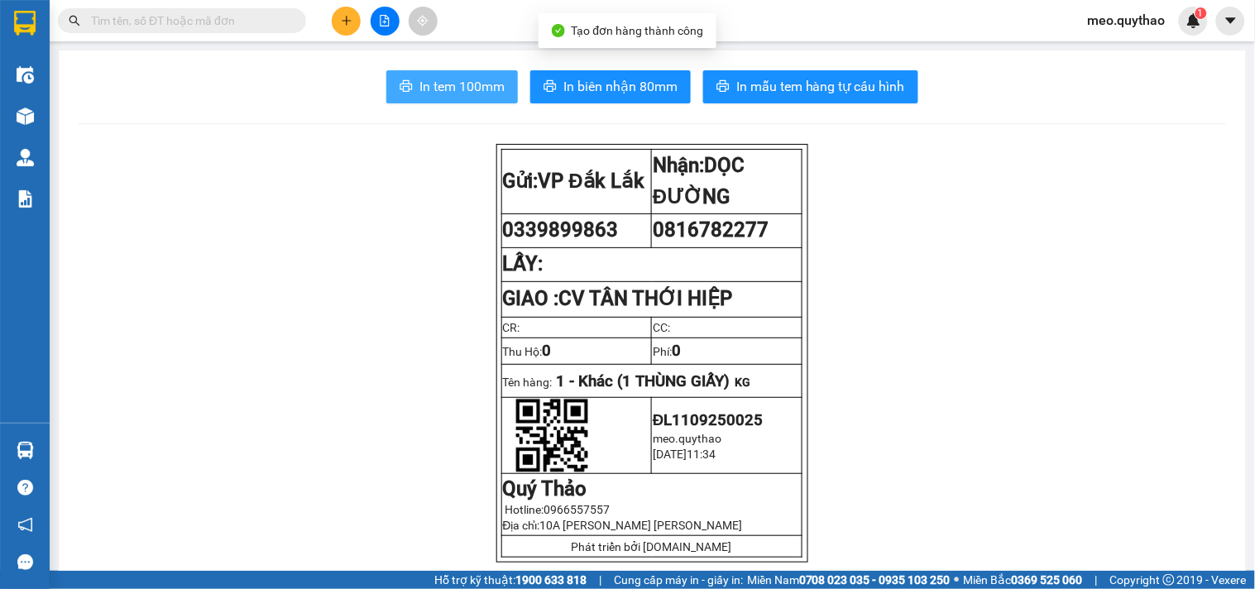
click at [476, 99] on button "In tem 100mm" at bounding box center [452, 86] width 132 height 33
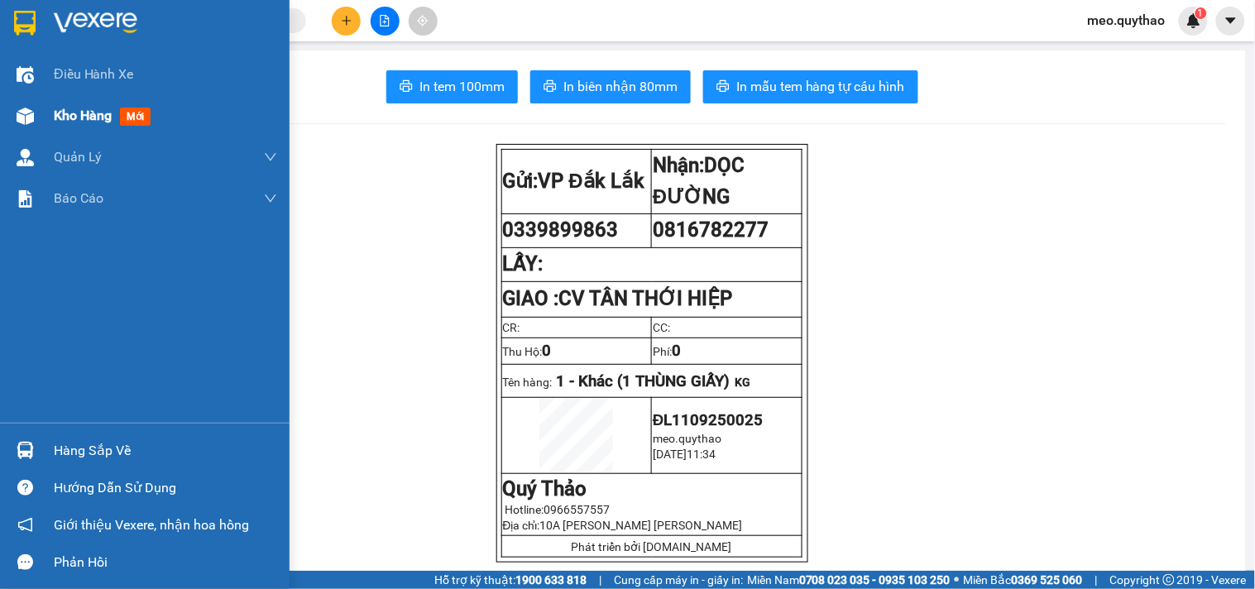
click at [96, 125] on div "Kho hàng mới" at bounding box center [105, 115] width 103 height 21
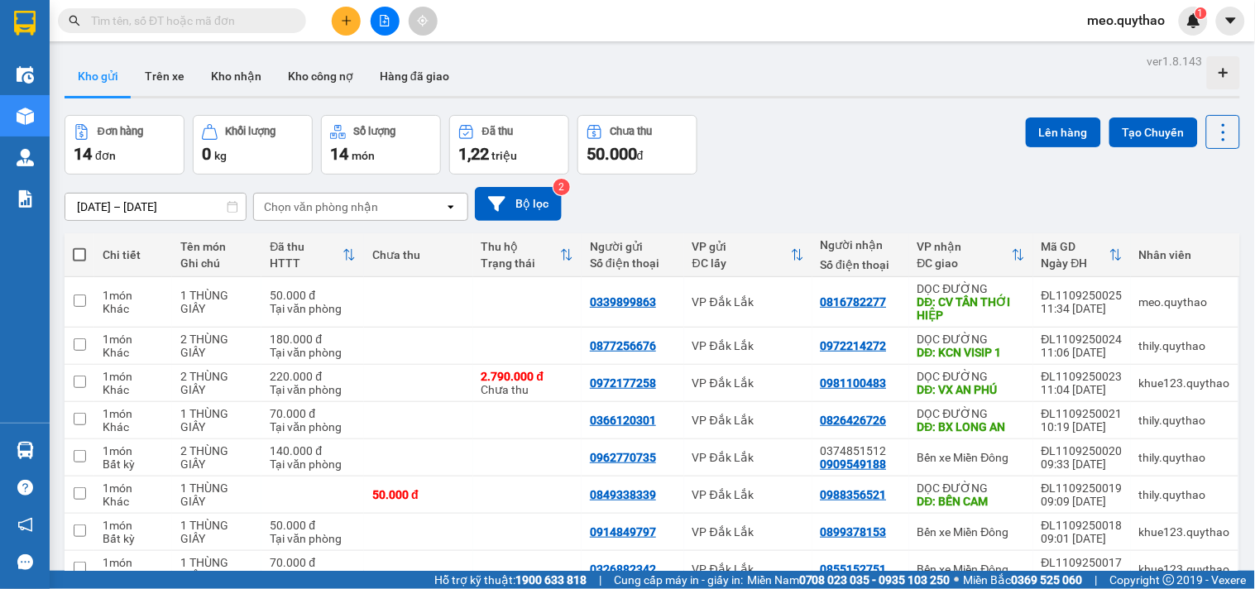
click at [353, 26] on button at bounding box center [346, 21] width 29 height 29
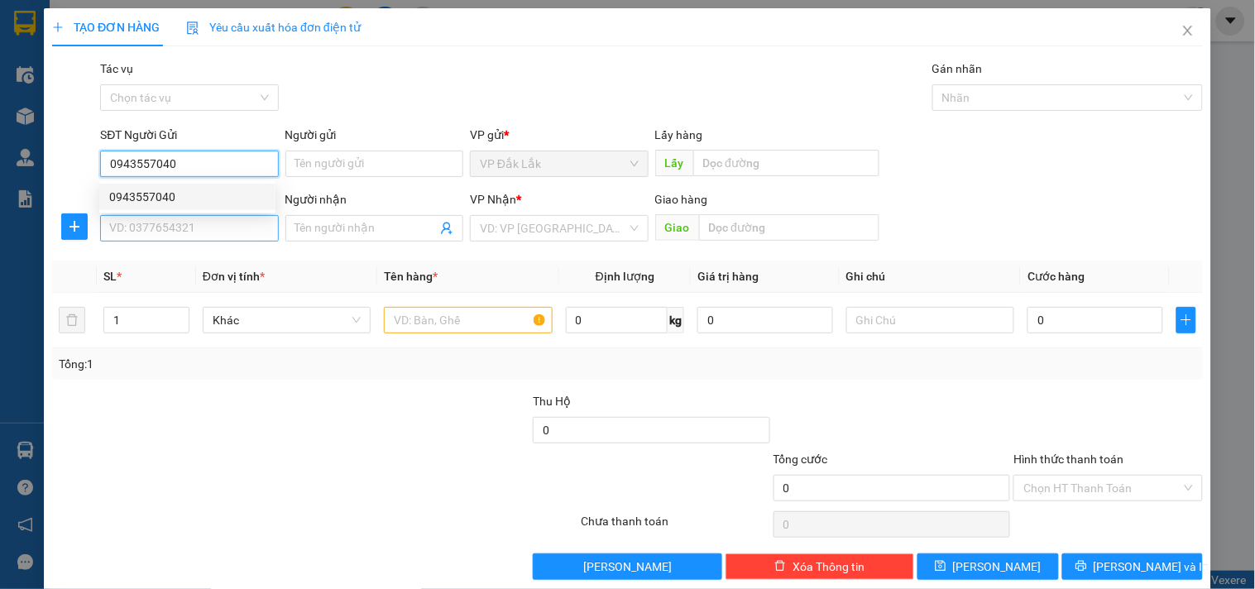
type input "0943557040"
click at [262, 218] on input "SĐT Người Nhận *" at bounding box center [189, 228] width 178 height 26
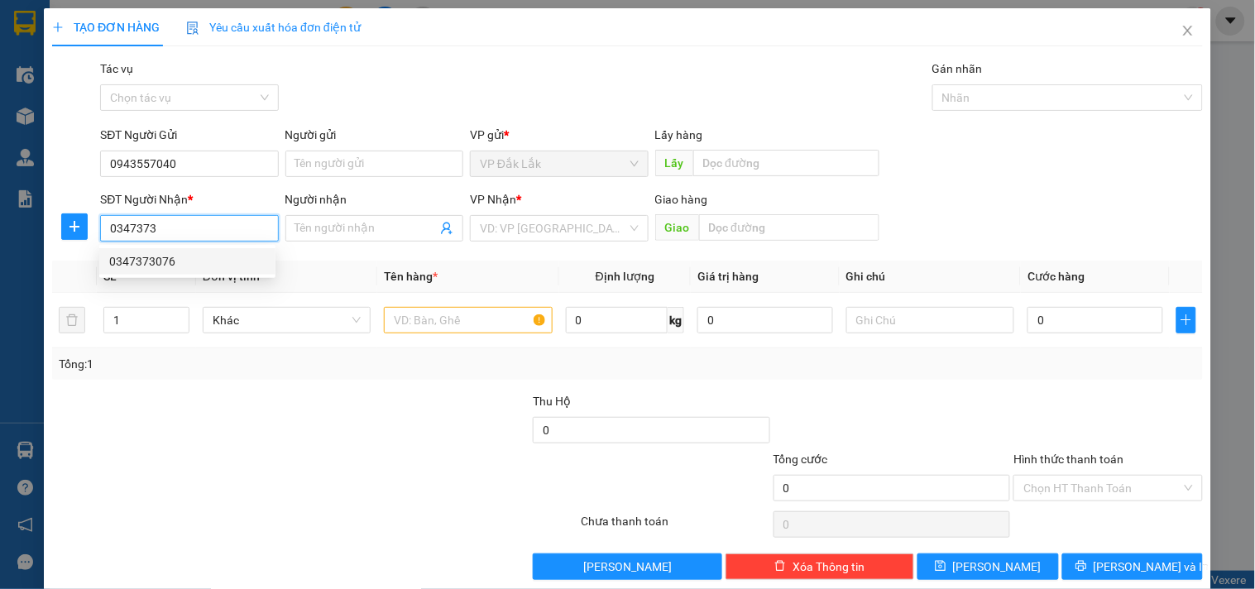
click at [164, 255] on div "0347373076" at bounding box center [187, 261] width 156 height 18
type input "0347373076"
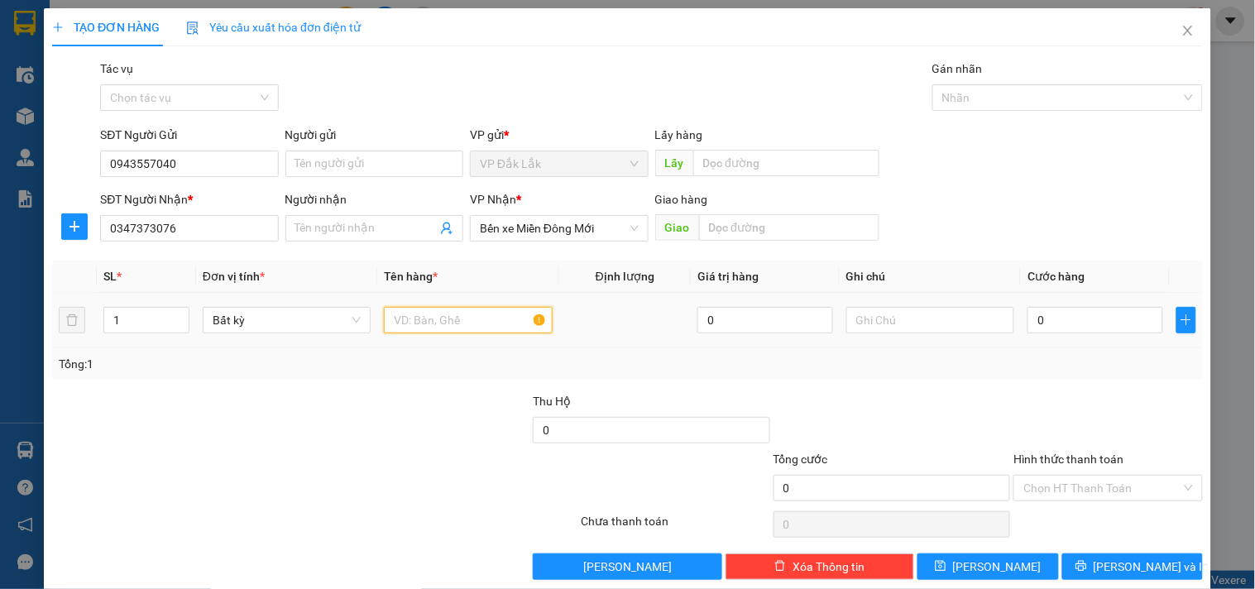
click at [417, 316] on input "text" at bounding box center [468, 320] width 168 height 26
type input "1 THUNG GIẤY"
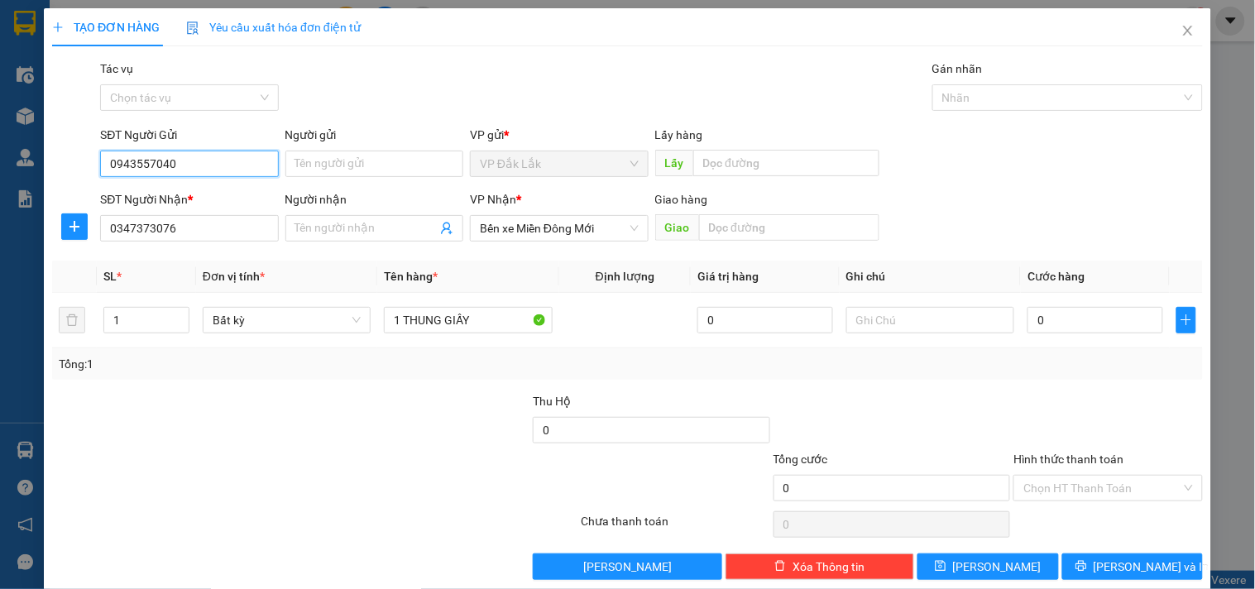
click at [161, 163] on input "0943557040" at bounding box center [189, 164] width 178 height 26
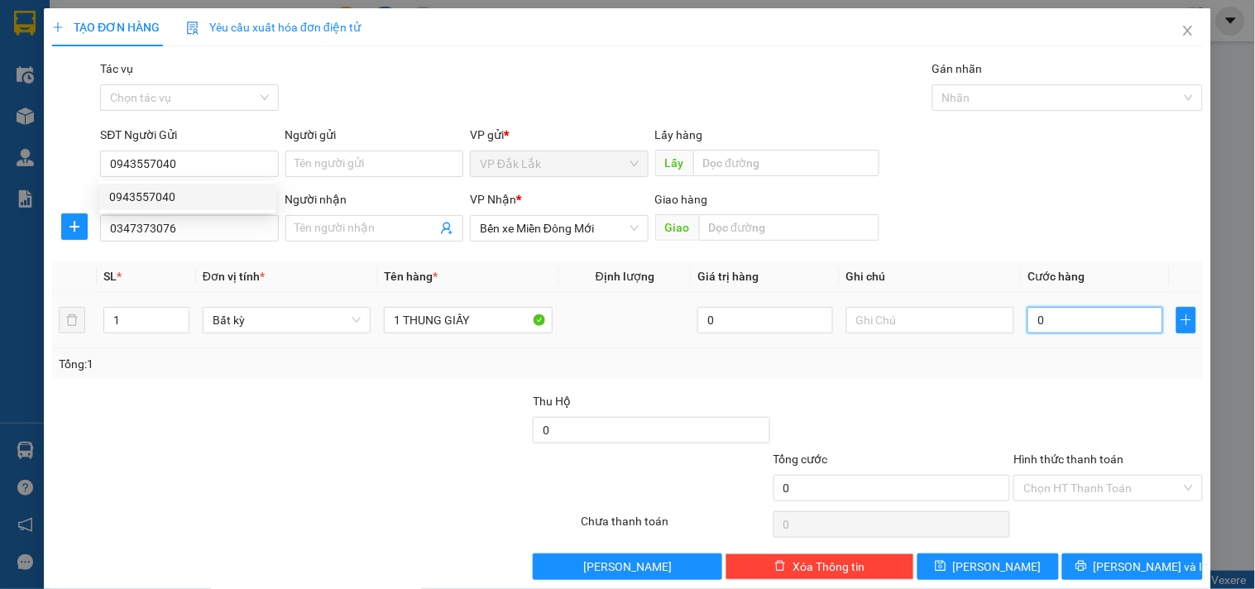
click at [1064, 317] on input "0" at bounding box center [1096, 320] width 136 height 26
type input "1"
type input "11"
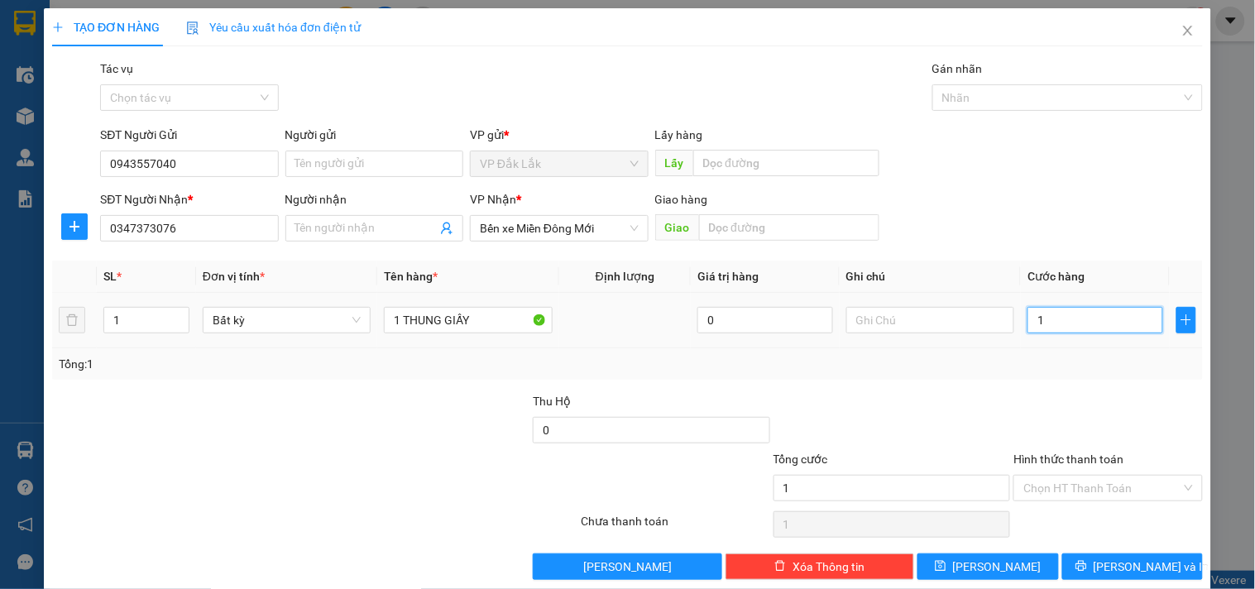
type input "11"
type input "110"
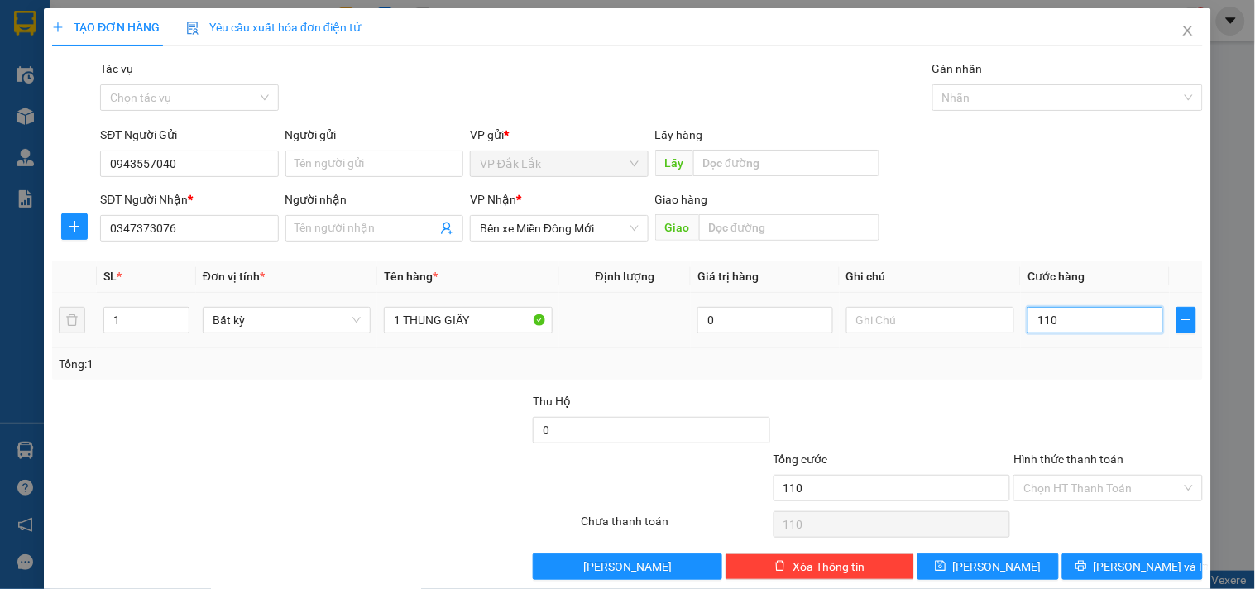
type input "1.100"
type input "11.000"
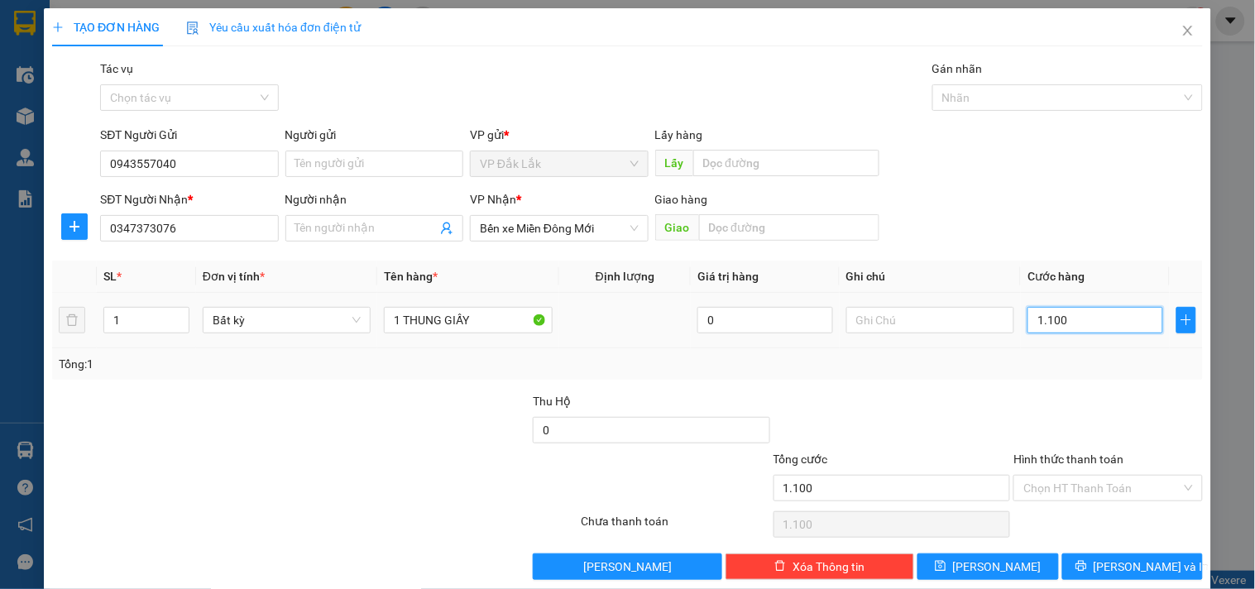
type input "11.000"
type input "110.000"
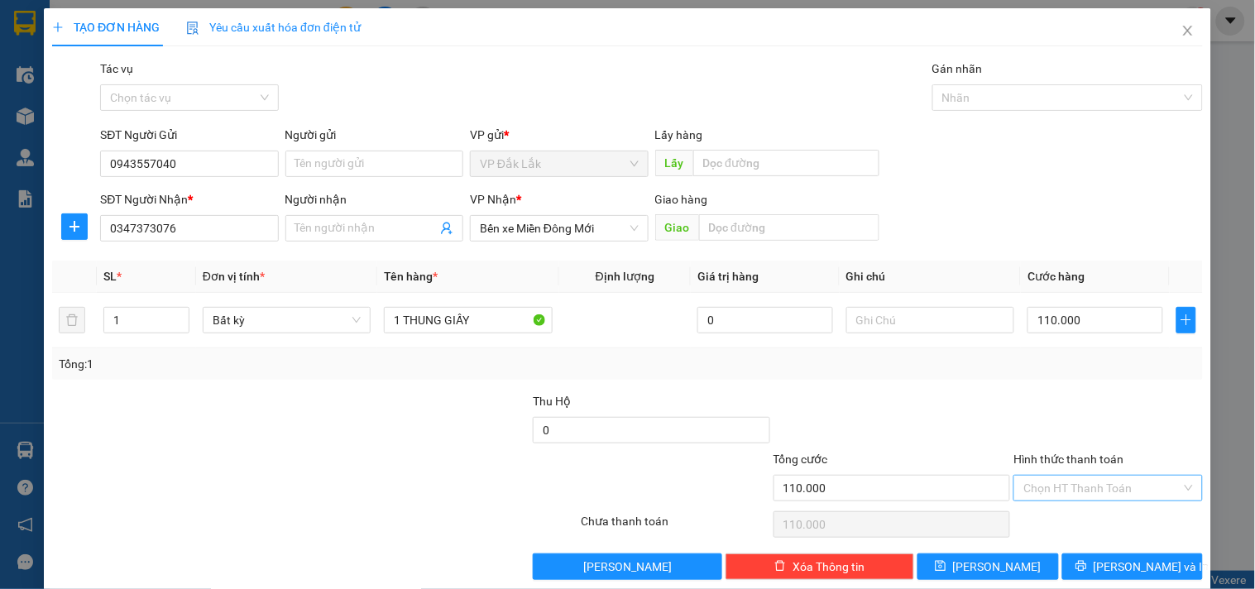
click at [1129, 497] on input "Hình thức thanh toán" at bounding box center [1102, 488] width 157 height 25
click at [1093, 398] on div "Tại văn phòng" at bounding box center [1098, 402] width 167 height 18
type input "0"
click at [1116, 569] on span "[PERSON_NAME] và In" at bounding box center [1152, 567] width 116 height 18
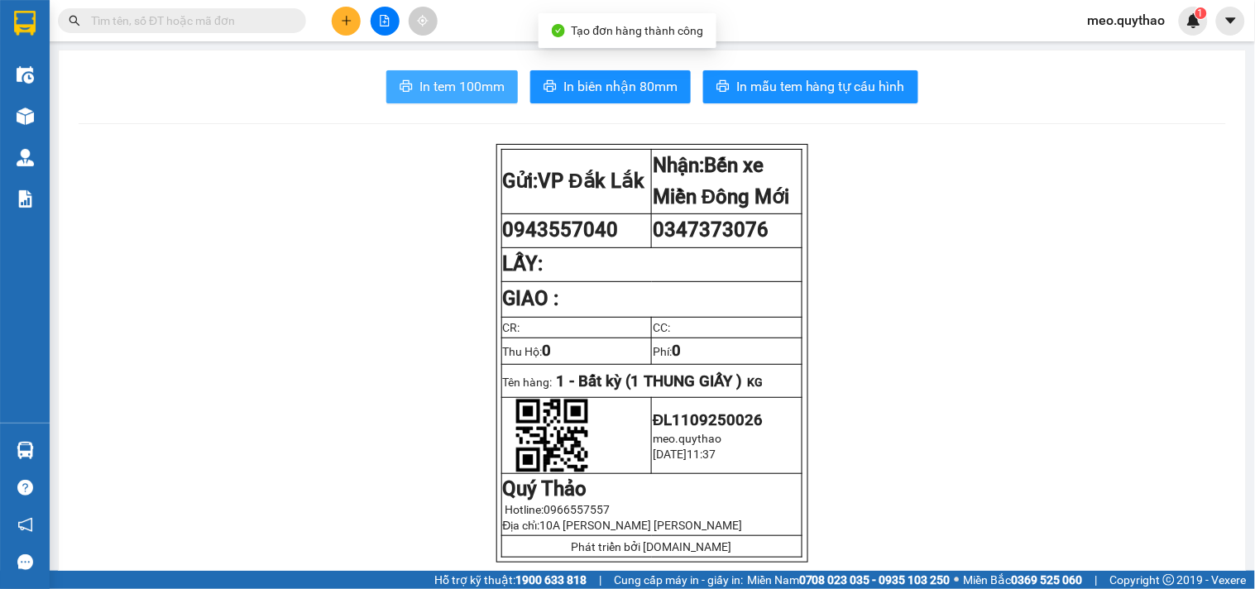
click at [500, 70] on button "In tem 100mm" at bounding box center [452, 86] width 132 height 33
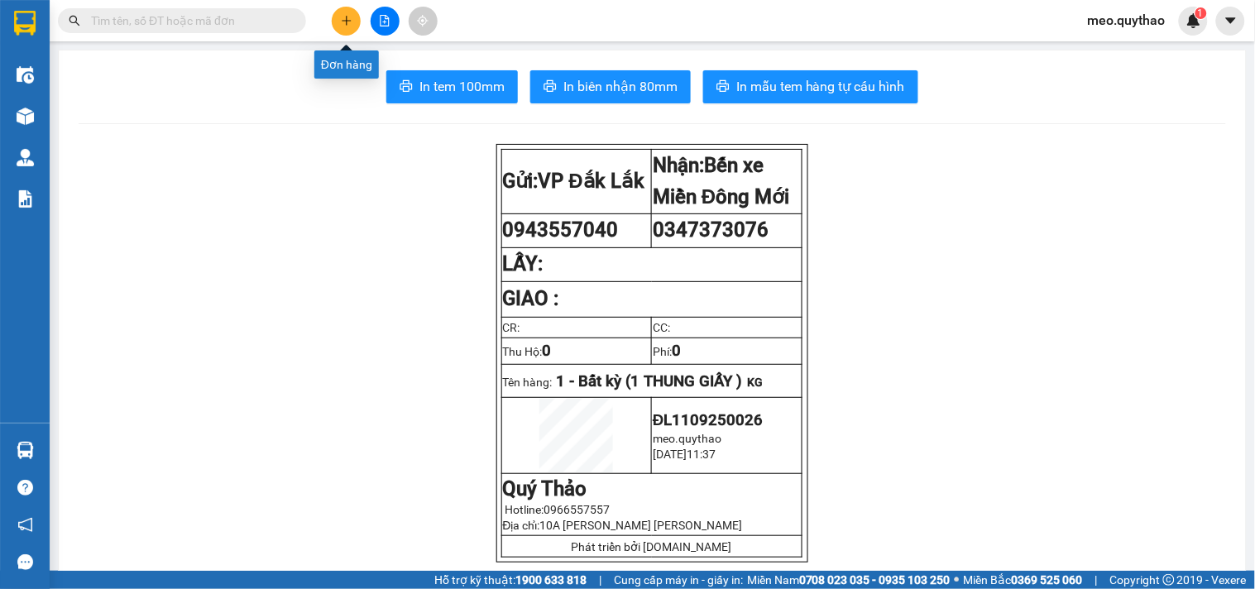
click at [339, 22] on button at bounding box center [346, 21] width 29 height 29
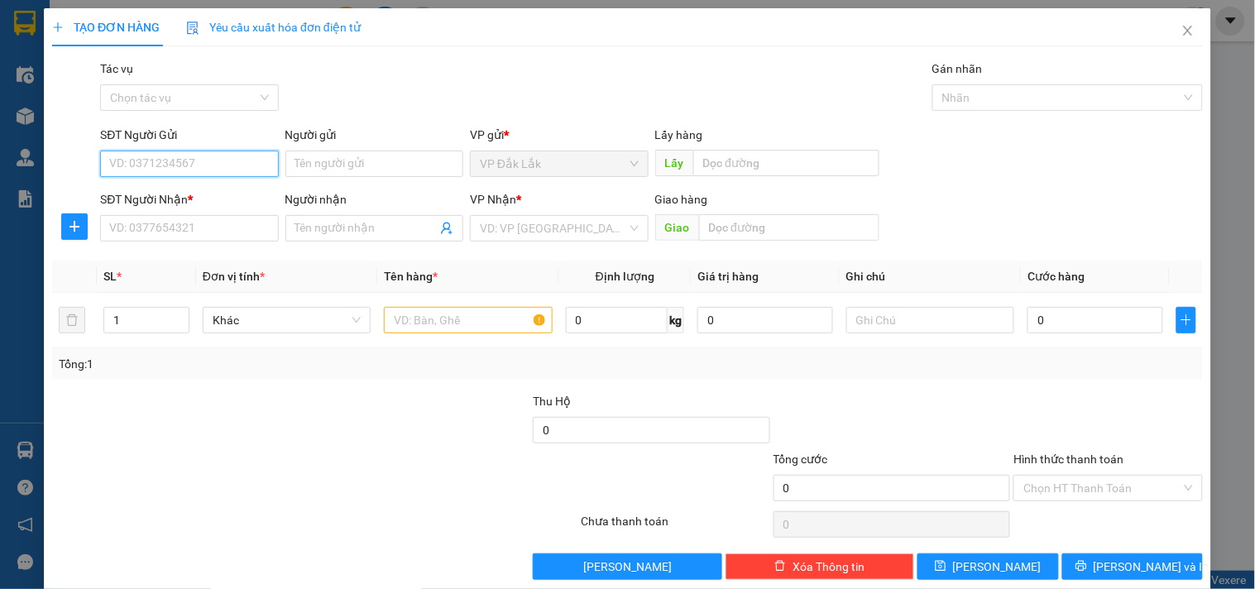
paste input "0943557040"
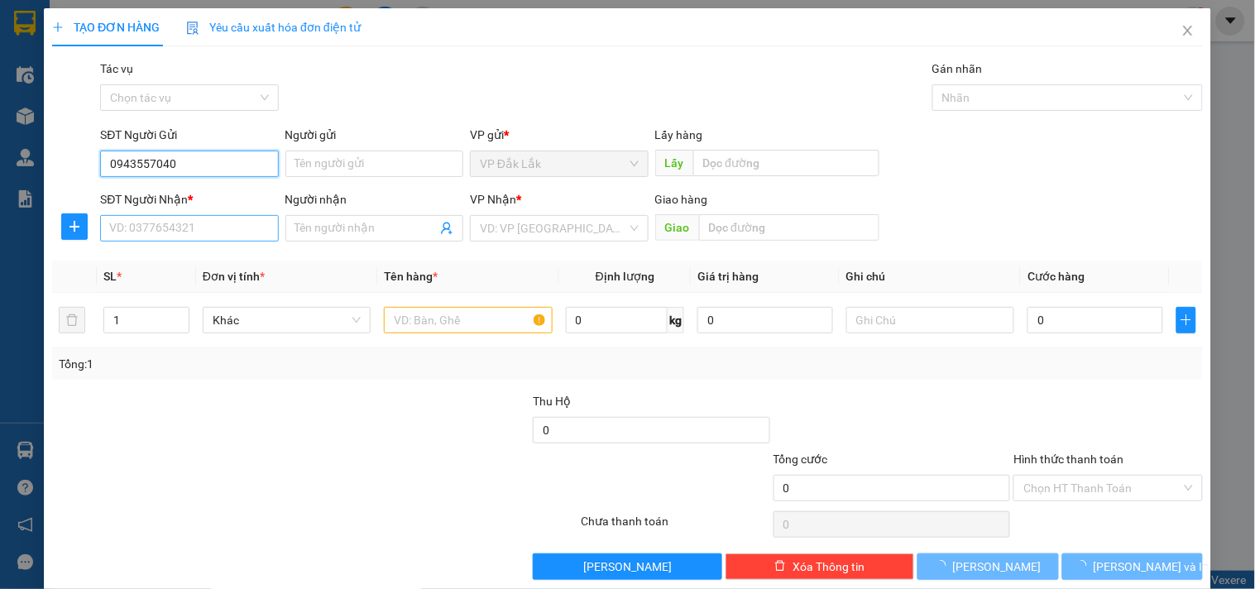
type input "0943557040"
click at [210, 228] on input "SĐT Người Nhận *" at bounding box center [189, 228] width 178 height 26
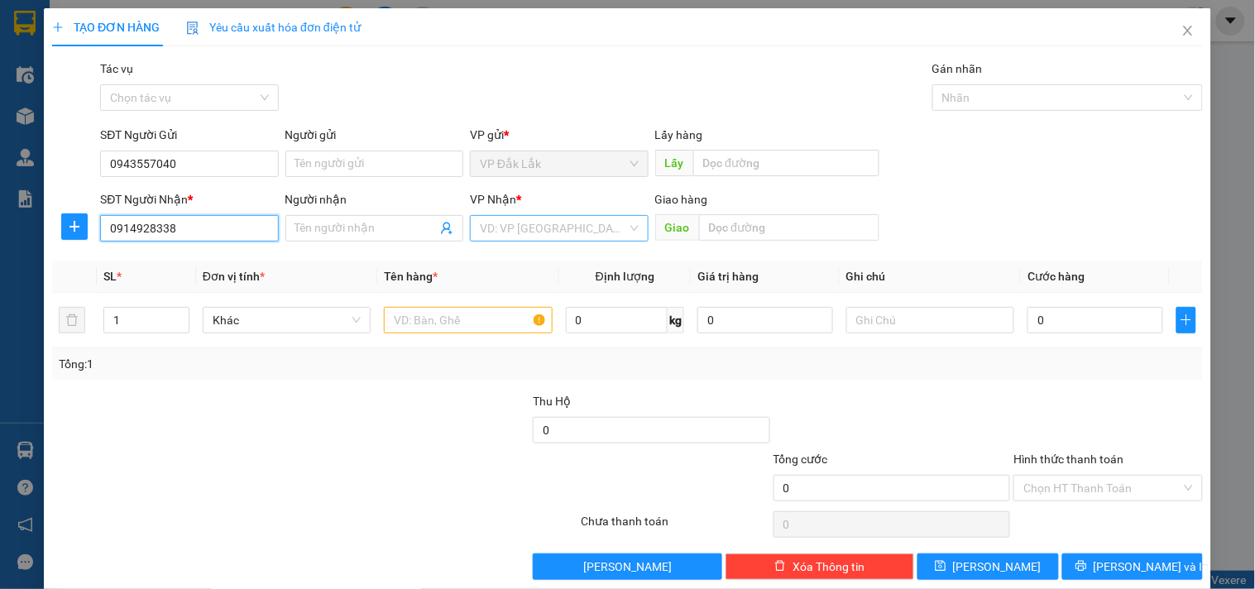
type input "0914928338"
click at [521, 227] on input "search" at bounding box center [553, 228] width 146 height 25
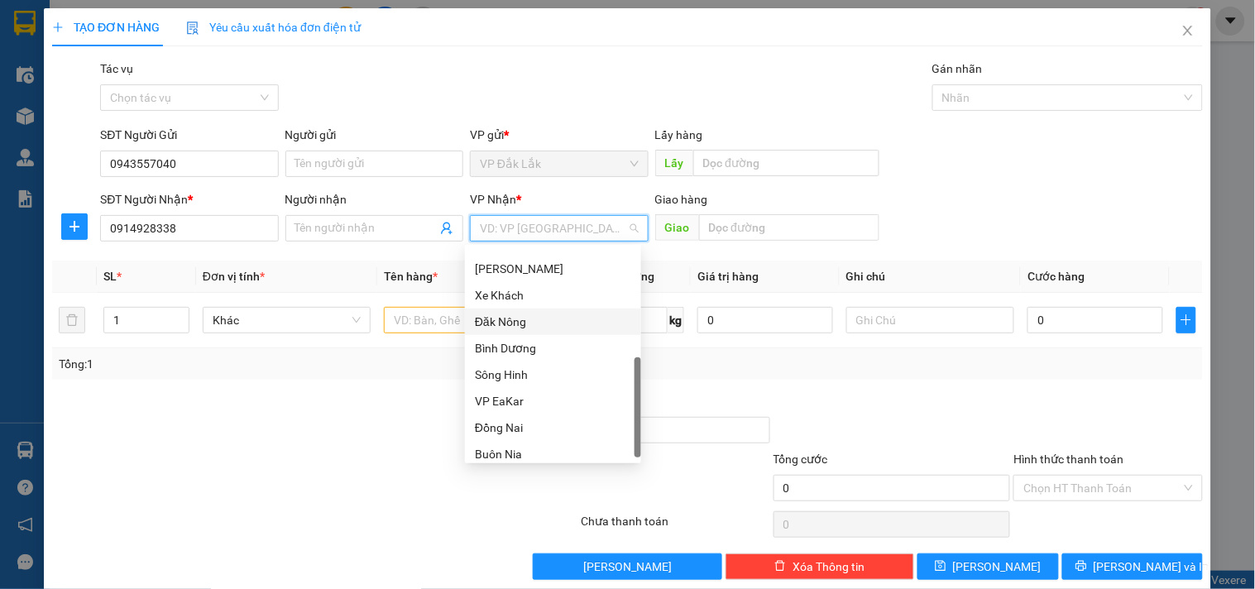
scroll to position [245, 0]
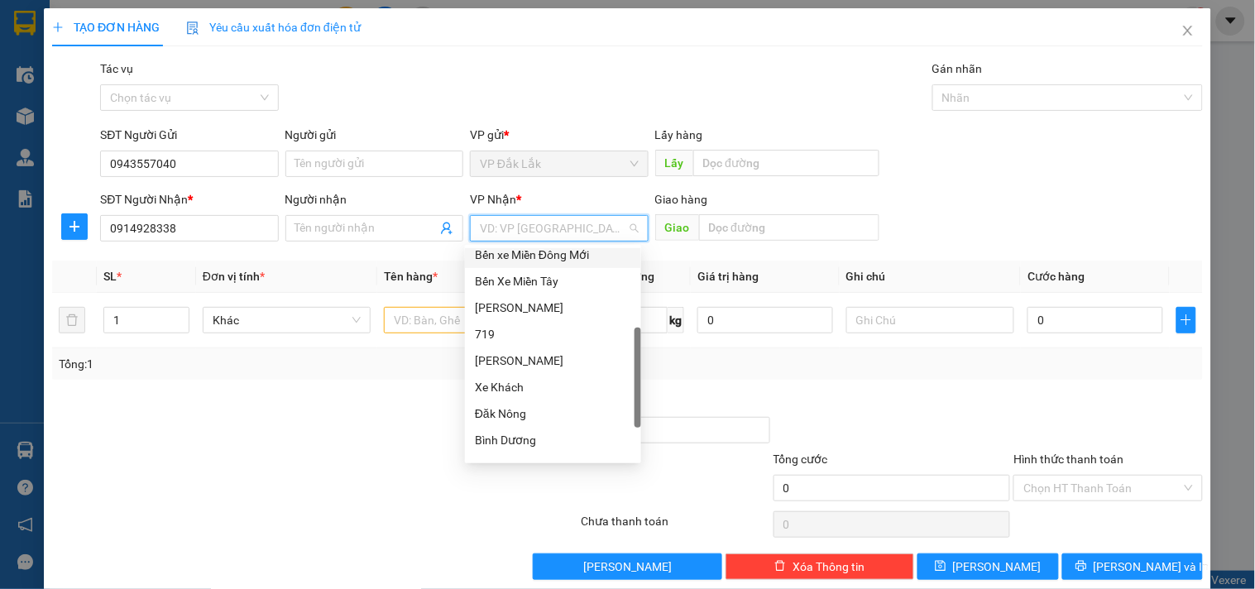
click at [598, 248] on div "Bến xe Miền Đông Mới" at bounding box center [553, 255] width 156 height 18
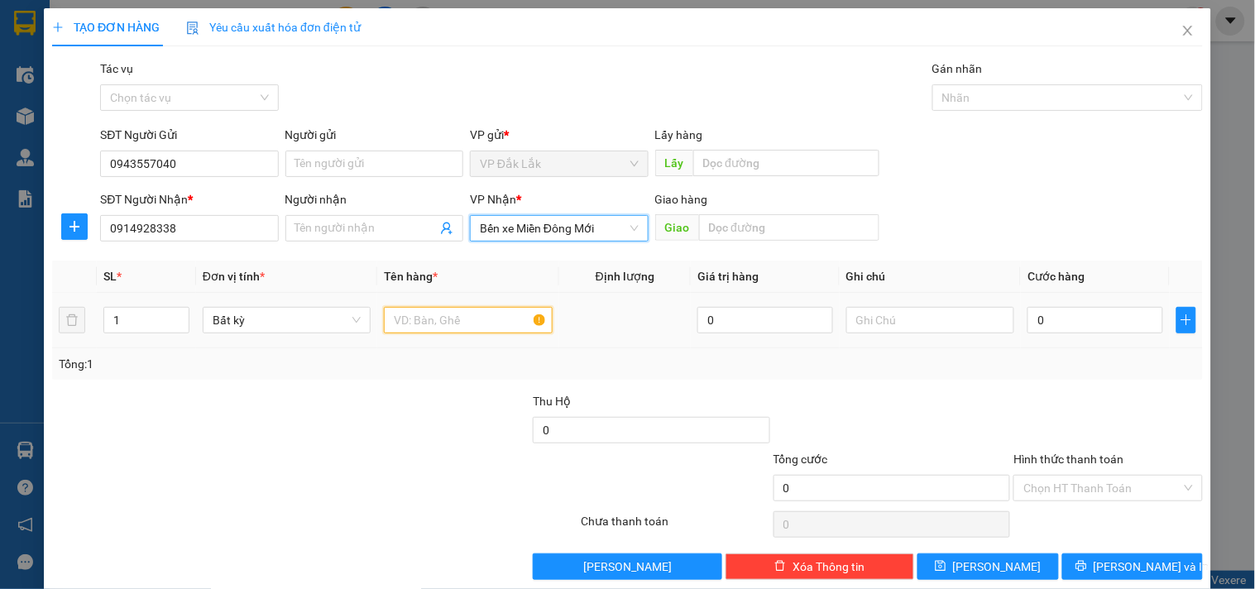
click at [425, 332] on input "text" at bounding box center [468, 320] width 168 height 26
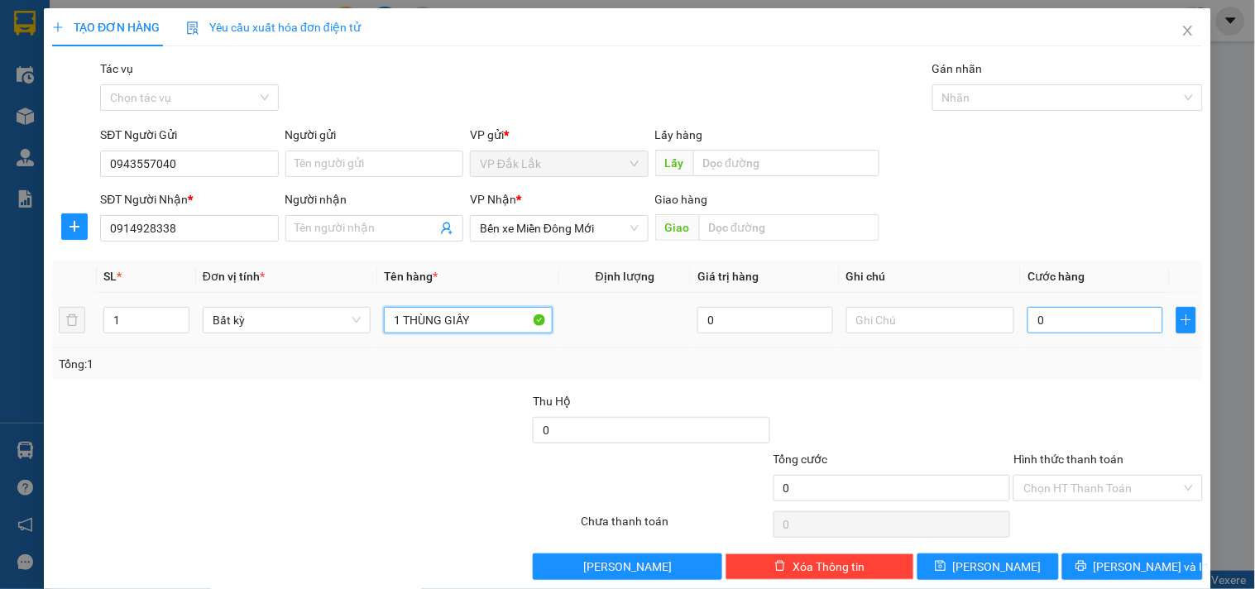
type input "1 THÙNG GIẤY"
click at [1066, 319] on input "0" at bounding box center [1096, 320] width 136 height 26
type input "5"
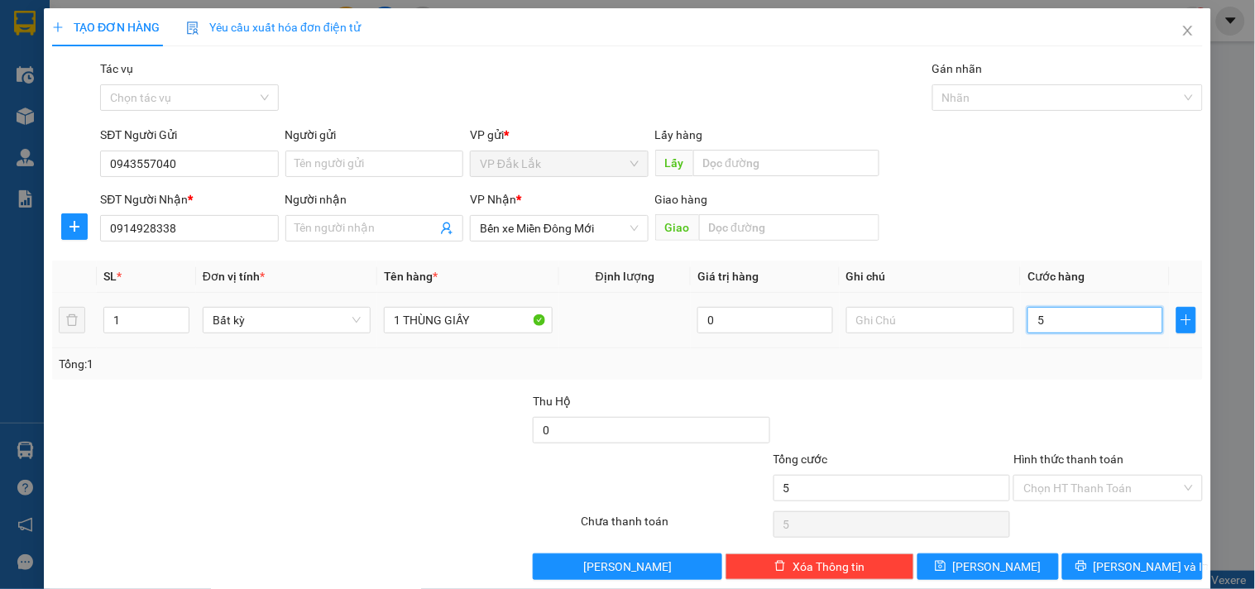
type input "50"
type input "500"
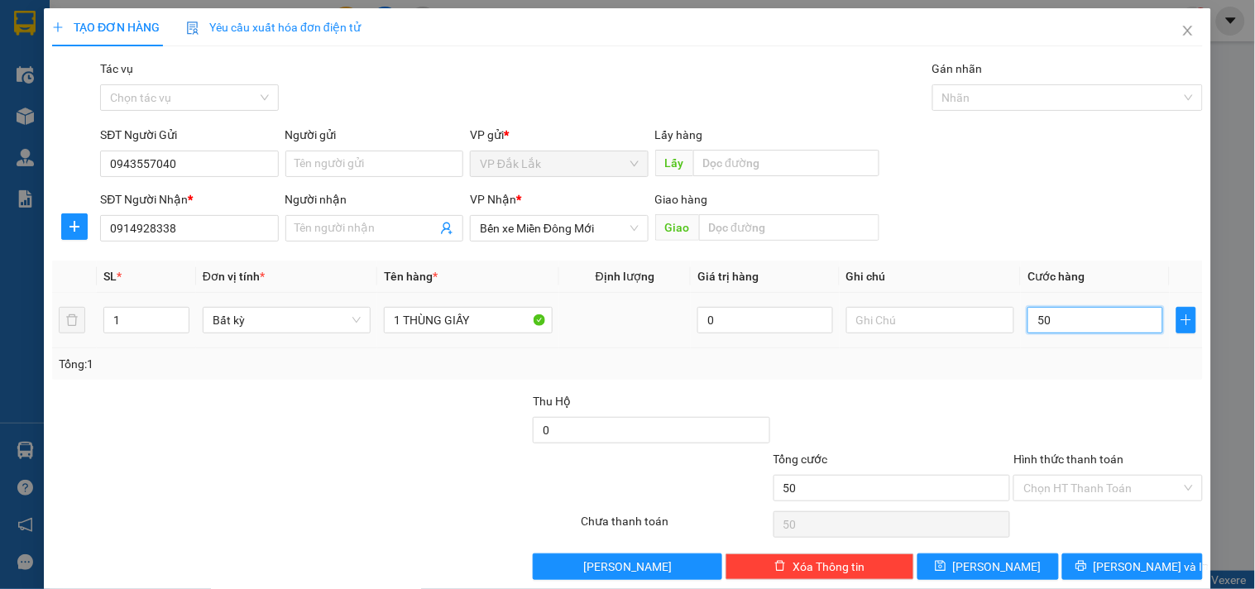
type input "500"
type input "5.000"
type input "50.000"
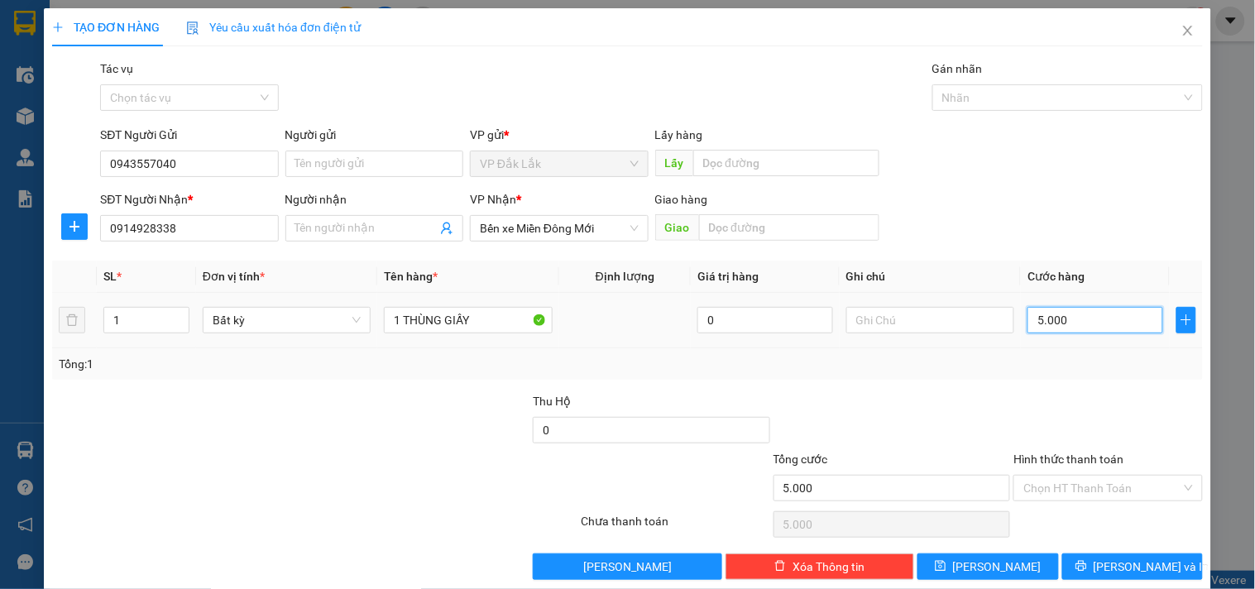
type input "50.000"
click at [1081, 486] on input "Hình thức thanh toán" at bounding box center [1102, 488] width 157 height 25
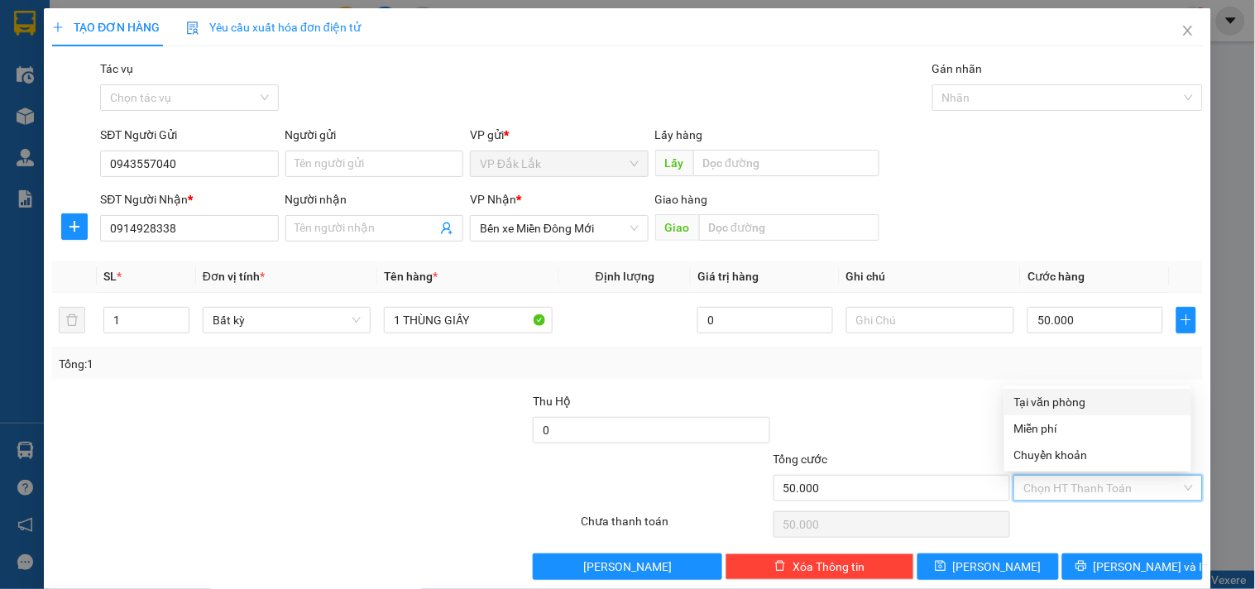
click at [1054, 401] on div "Tại văn phòng" at bounding box center [1098, 402] width 167 height 18
type input "0"
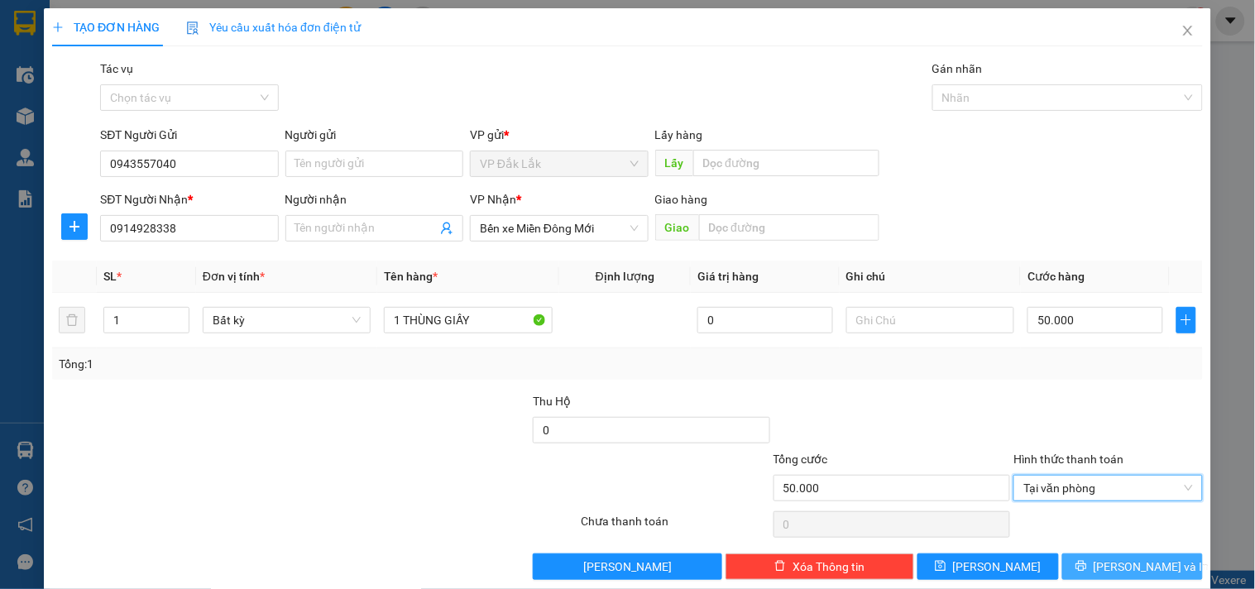
click at [1101, 566] on button "[PERSON_NAME] và In" at bounding box center [1133, 567] width 141 height 26
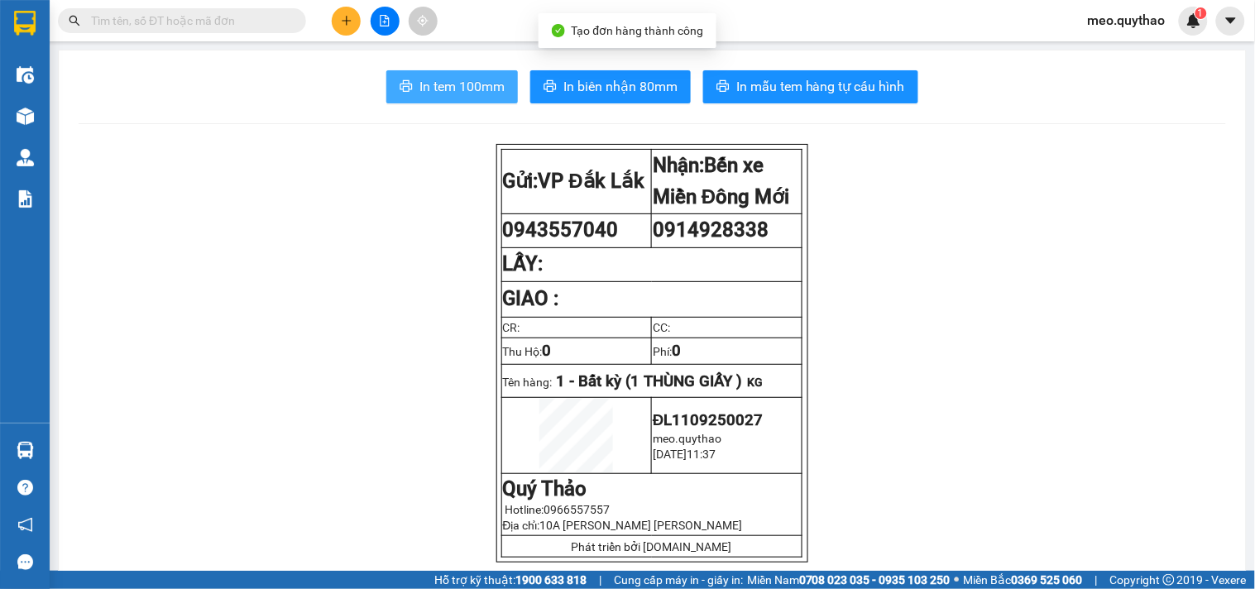
click at [478, 93] on span "In tem 100mm" at bounding box center [462, 86] width 85 height 21
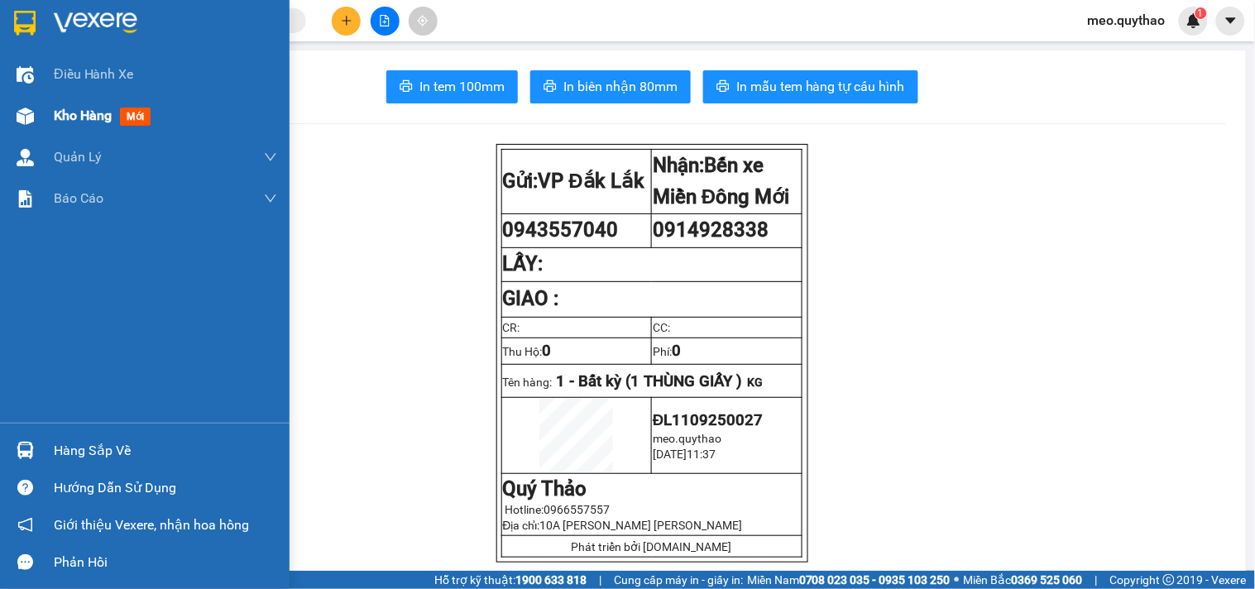
click at [89, 121] on span "Kho hàng" at bounding box center [83, 116] width 58 height 16
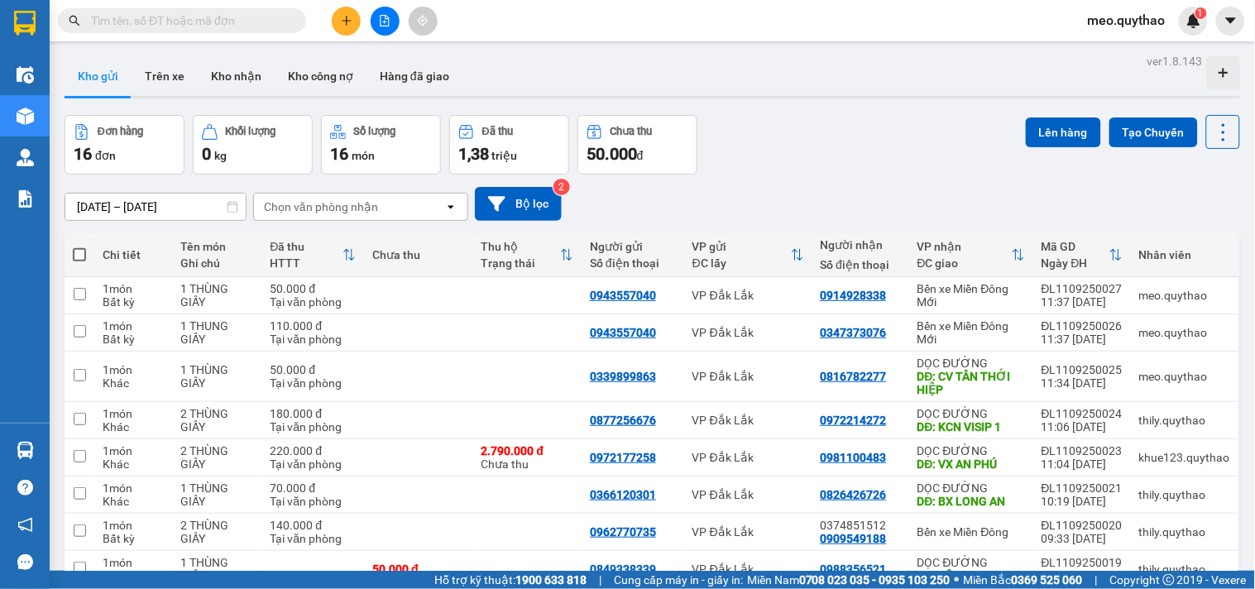
click at [339, 26] on button at bounding box center [346, 21] width 29 height 29
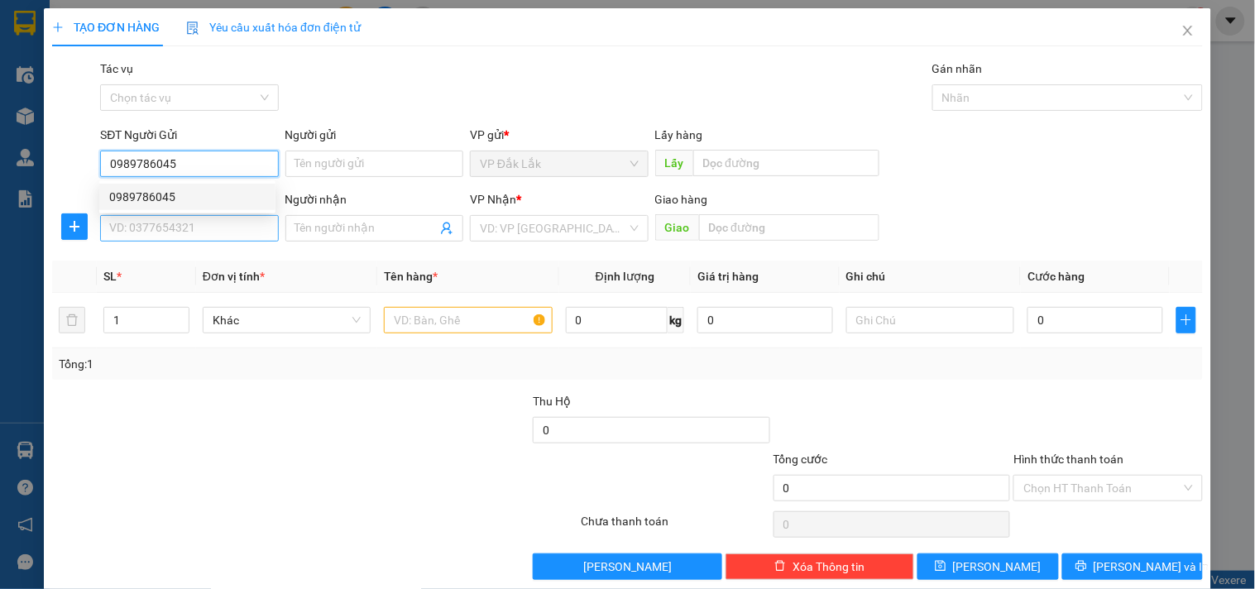
type input "0989786045"
click at [130, 233] on input "SĐT Người Nhận *" at bounding box center [189, 228] width 178 height 26
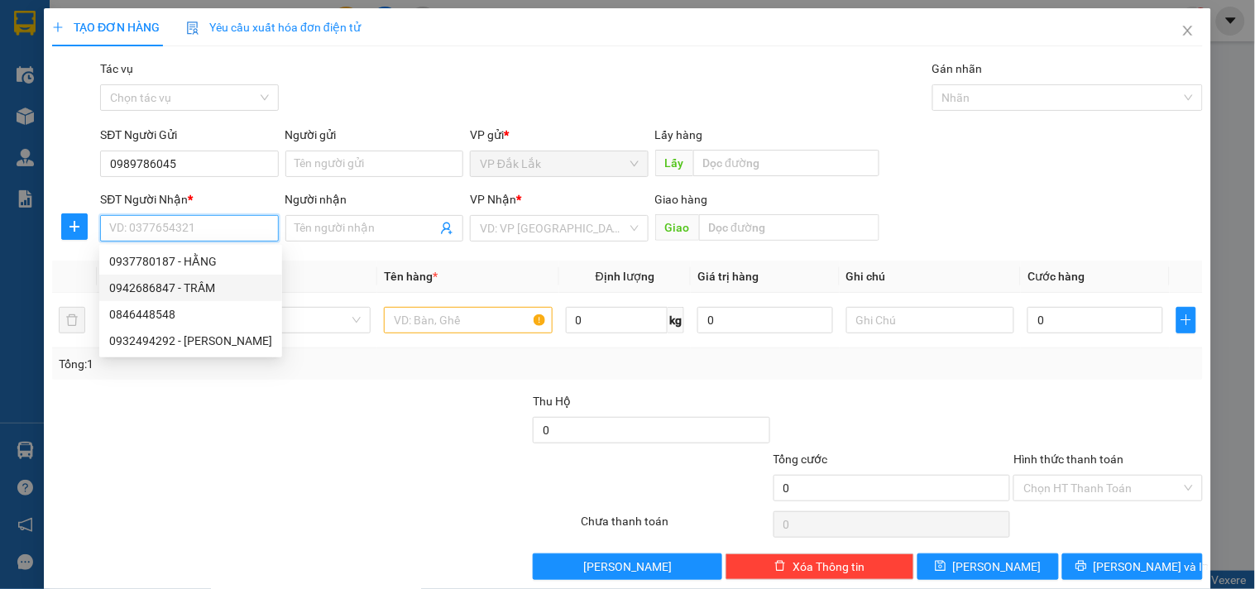
click at [187, 283] on div "0942686847 - TRẦM" at bounding box center [190, 288] width 163 height 18
type input "0942686847"
type input "TRẦM"
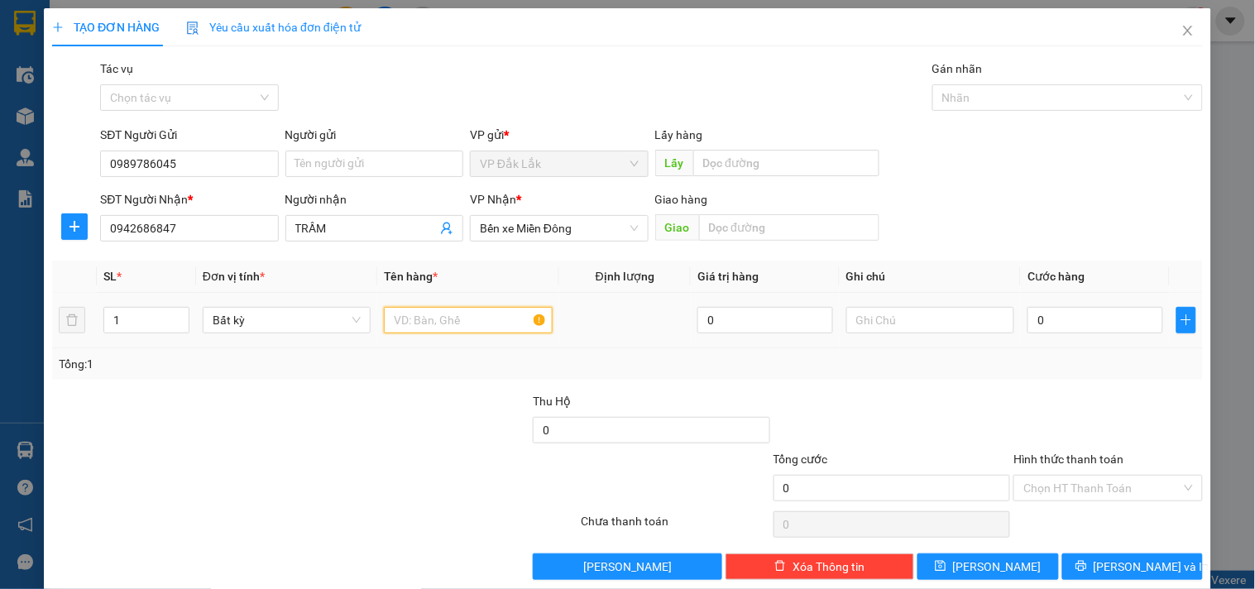
click at [424, 326] on input "text" at bounding box center [468, 320] width 168 height 26
type input "1 THÙNG GIẤY"
click at [1066, 329] on input "0" at bounding box center [1096, 320] width 136 height 26
type input "6"
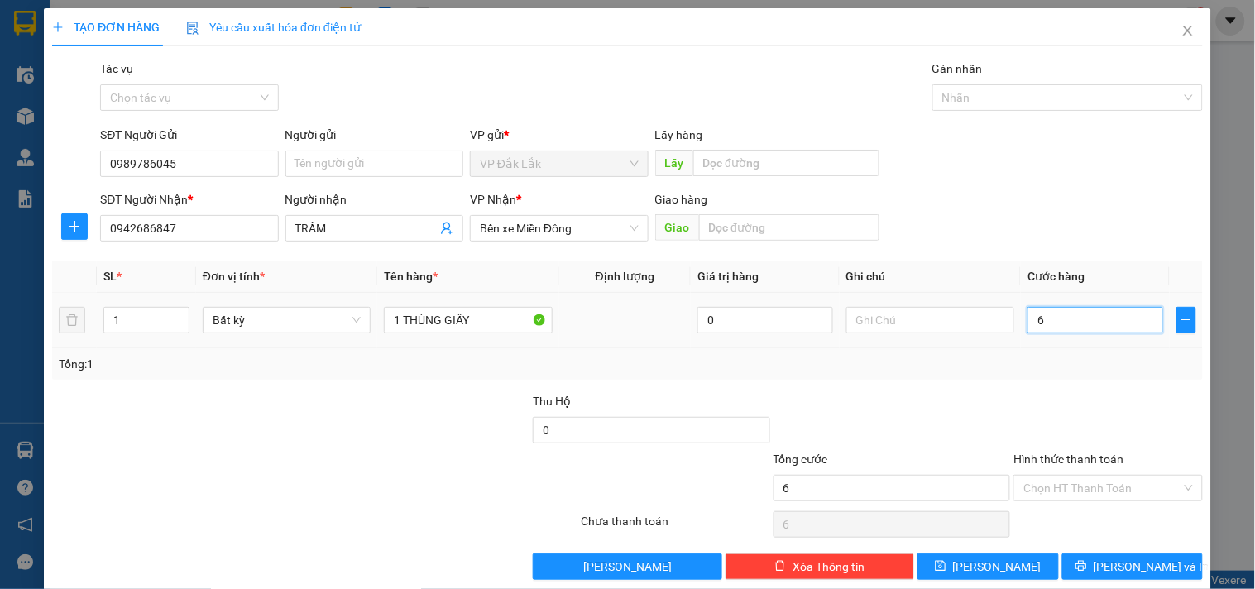
type input "6"
type input "60"
type input "600"
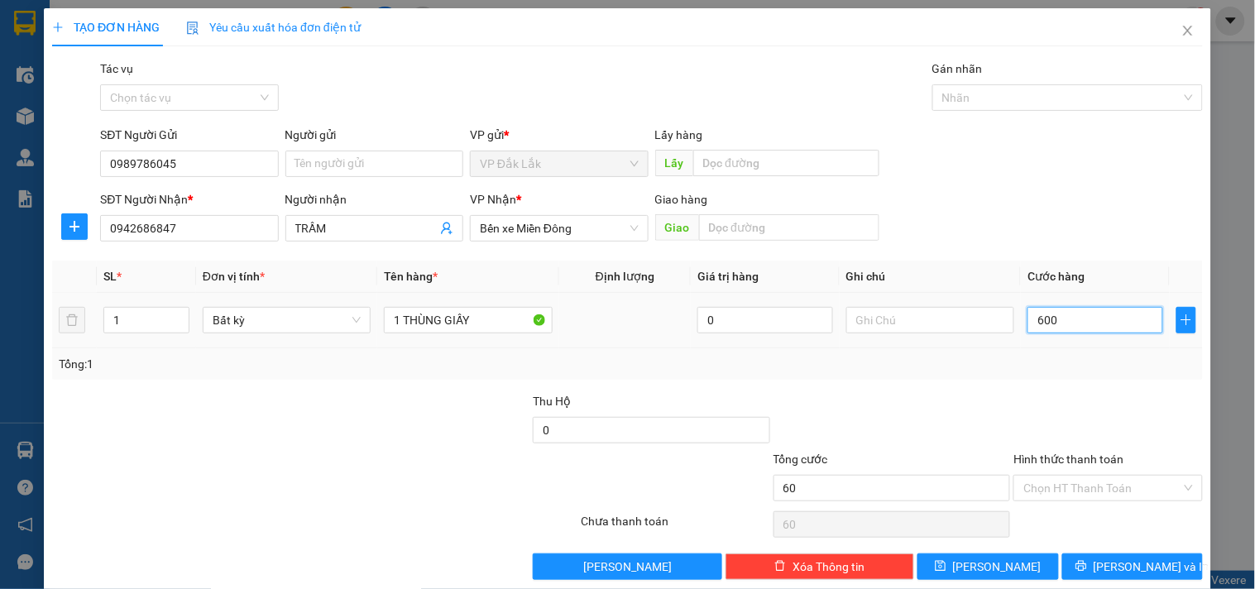
type input "600"
type input "6.000"
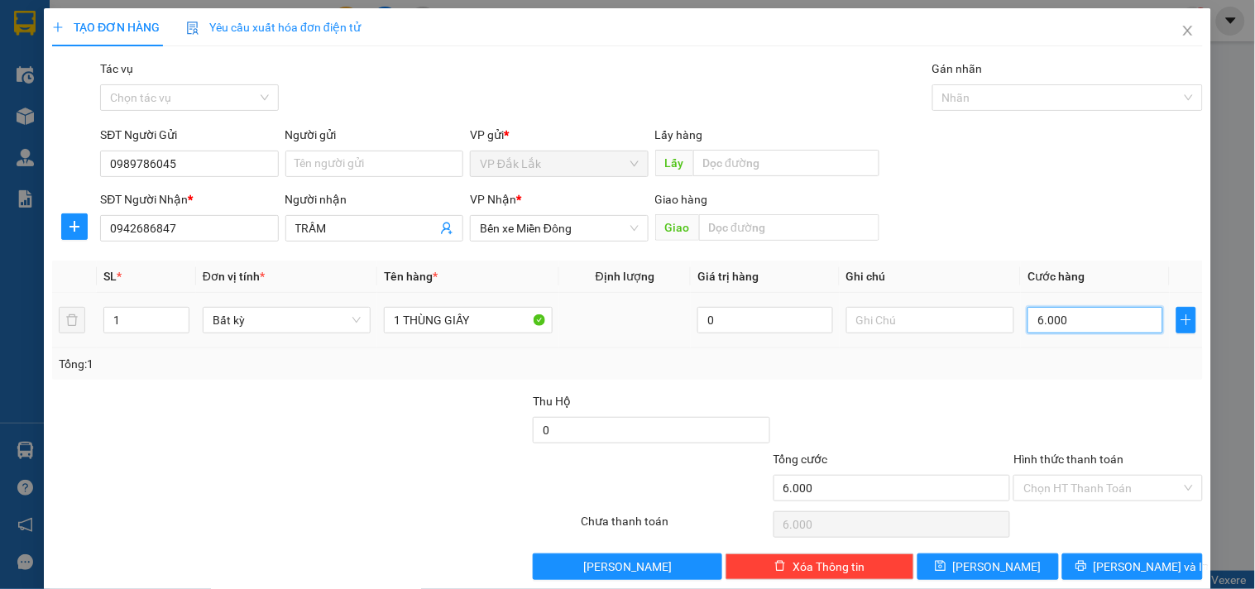
type input "60.000"
click at [1080, 478] on input "Hình thức thanh toán" at bounding box center [1102, 488] width 157 height 25
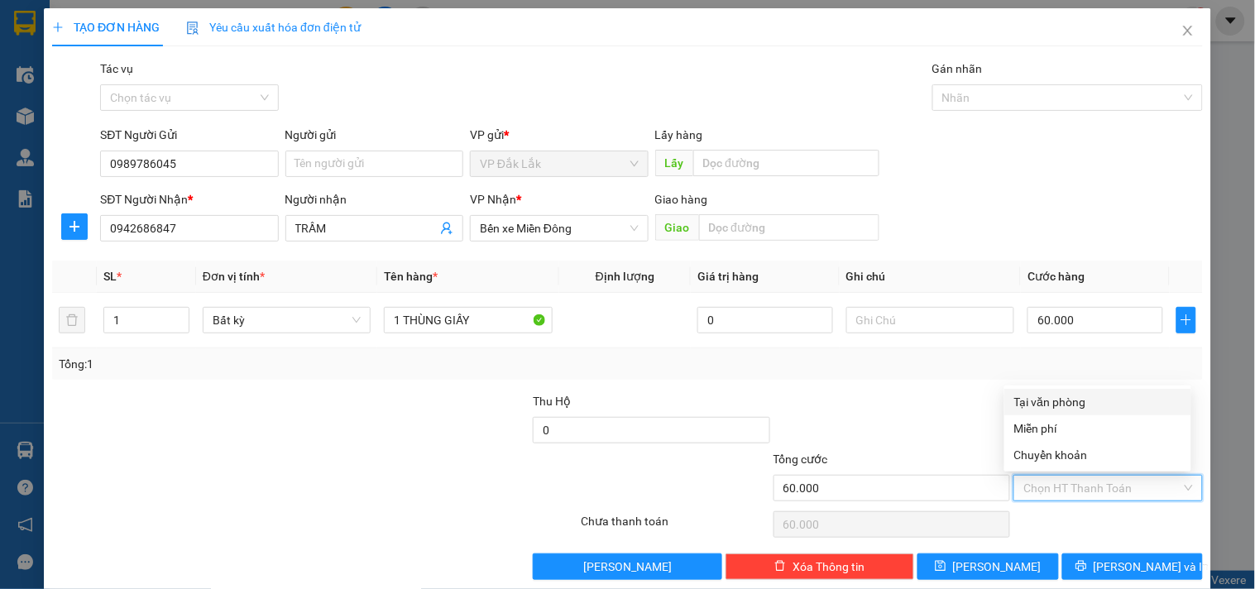
click at [1076, 386] on div "Transit Pickup Surcharge Ids Transit Deliver Surcharge Ids Transit Deliver Surc…" at bounding box center [627, 320] width 1151 height 521
click at [1106, 480] on input "Hình thức thanh toán" at bounding box center [1102, 488] width 157 height 25
click at [1082, 398] on div "Tại văn phòng" at bounding box center [1098, 402] width 167 height 18
type input "0"
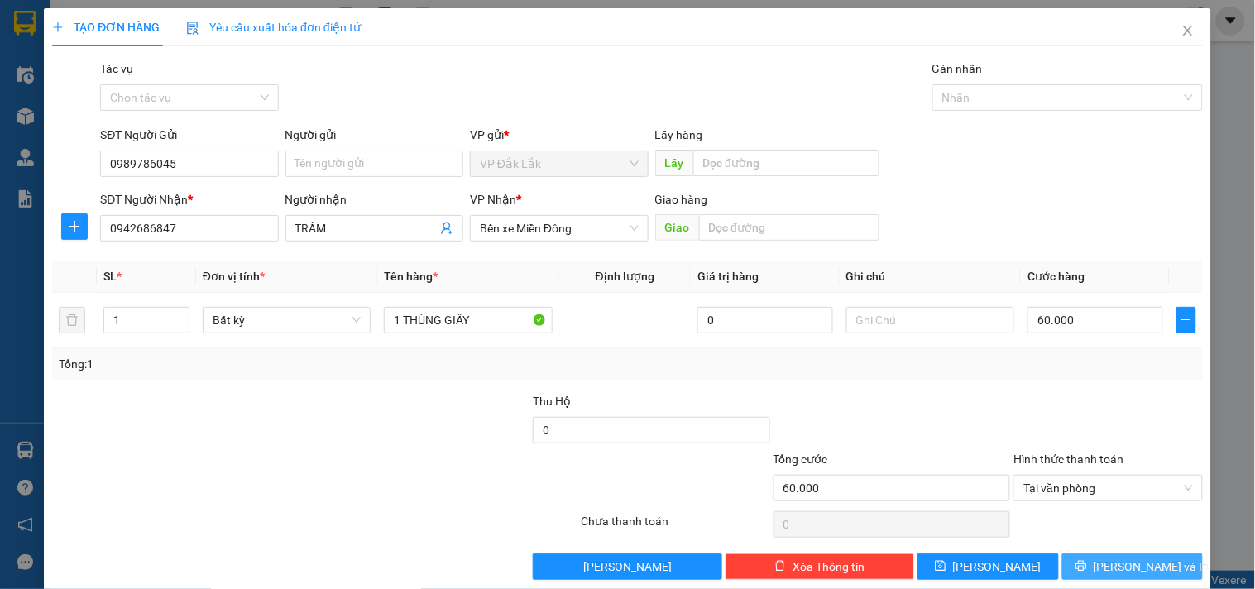
click at [1106, 565] on span "[PERSON_NAME] và In" at bounding box center [1152, 567] width 116 height 18
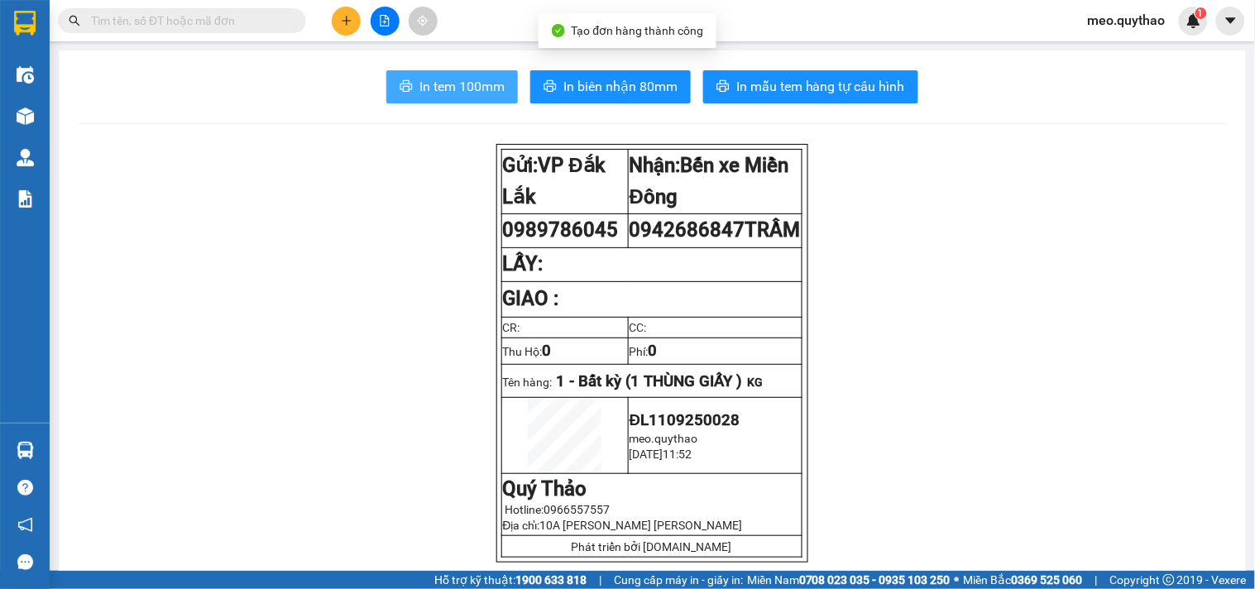
click at [463, 87] on span "In tem 100mm" at bounding box center [462, 86] width 85 height 21
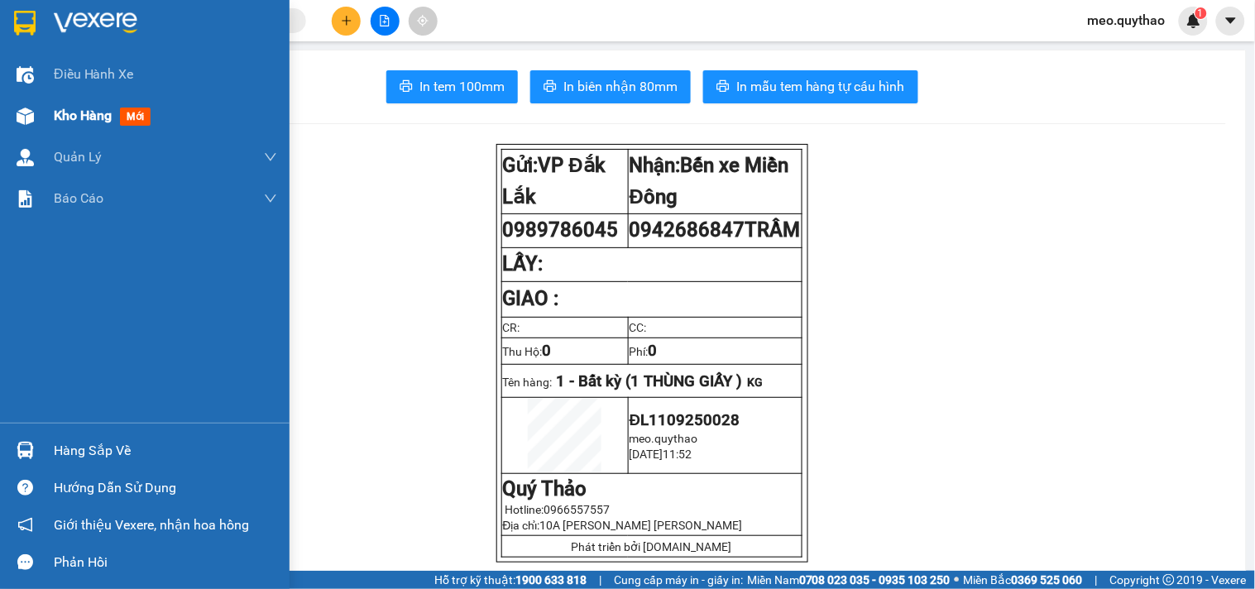
click at [65, 127] on div "Kho hàng mới" at bounding box center [165, 115] width 223 height 41
